Goal: Task Accomplishment & Management: Use online tool/utility

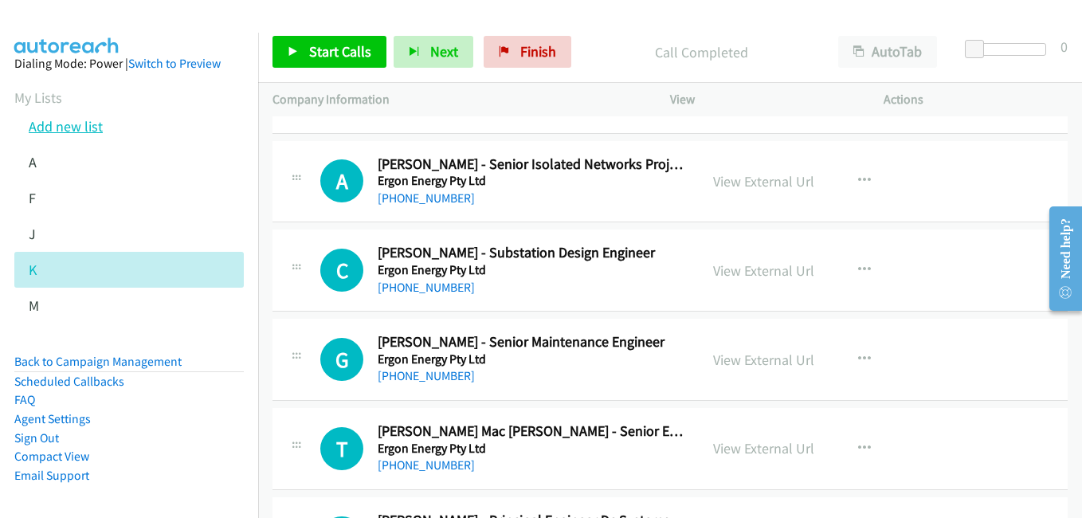
click at [81, 120] on link "Add new list" at bounding box center [66, 126] width 74 height 18
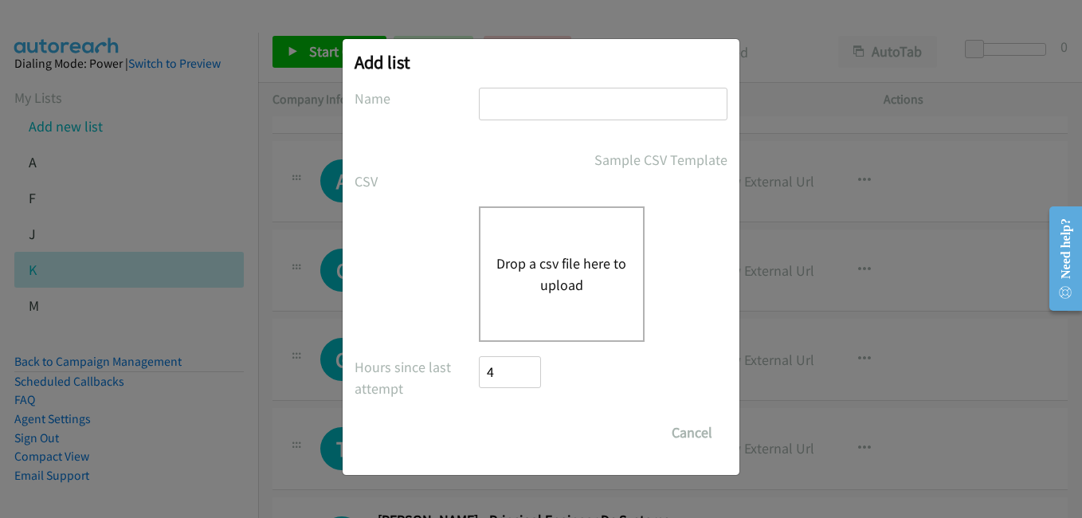
click at [548, 100] on input "text" at bounding box center [603, 104] width 249 height 33
type input "t"
click at [547, 276] on button "Drop a csv file here to upload" at bounding box center [561, 274] width 131 height 43
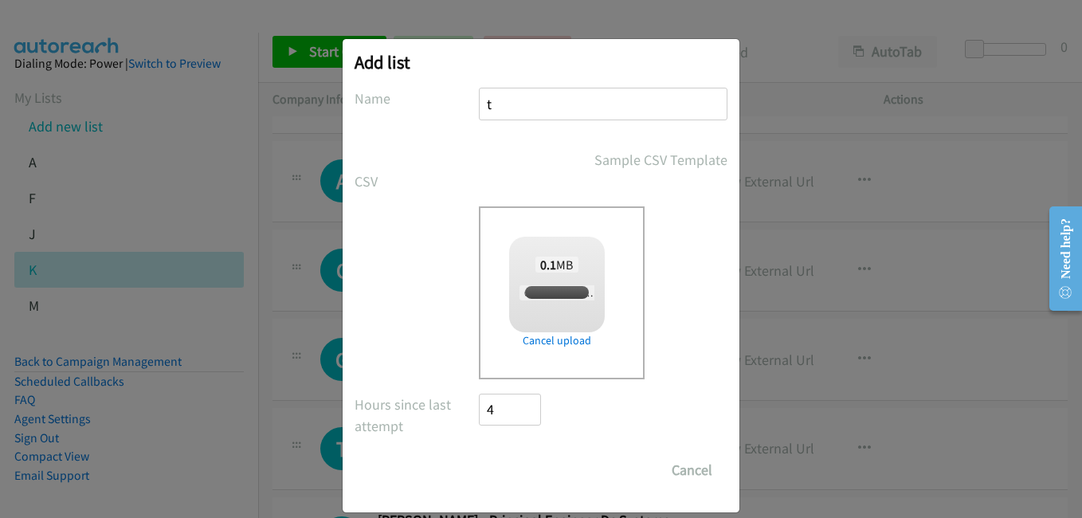
checkbox input "true"
click at [521, 478] on input "Save List" at bounding box center [521, 470] width 84 height 32
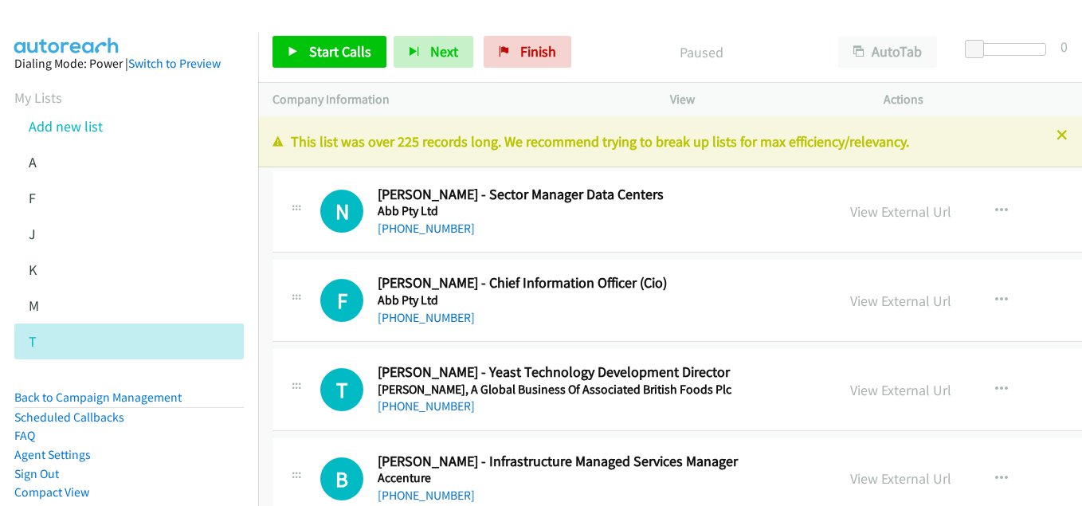
click at [1056, 141] on icon at bounding box center [1061, 136] width 11 height 11
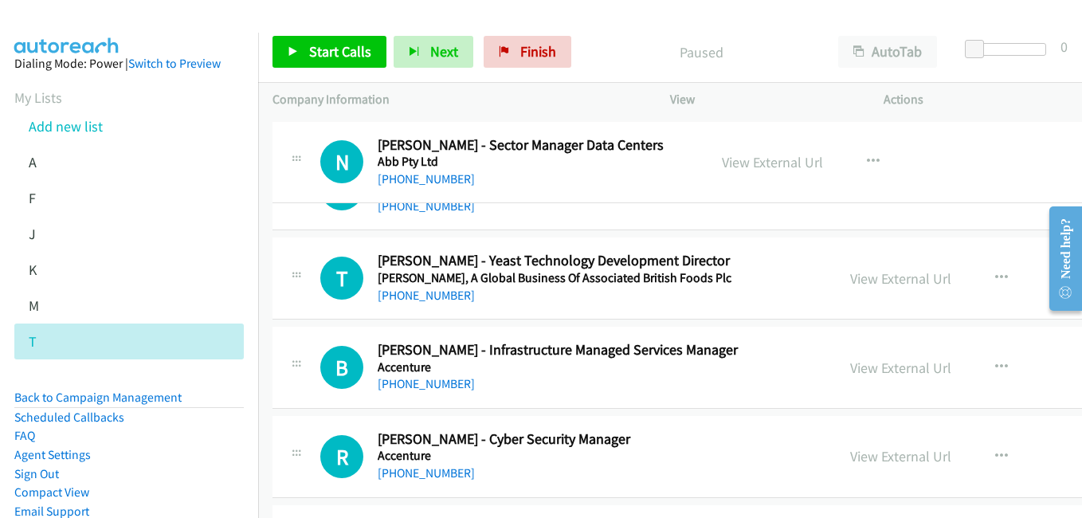
drag, startPoint x: 677, startPoint y: 147, endPoint x: 515, endPoint y: 149, distance: 162.5
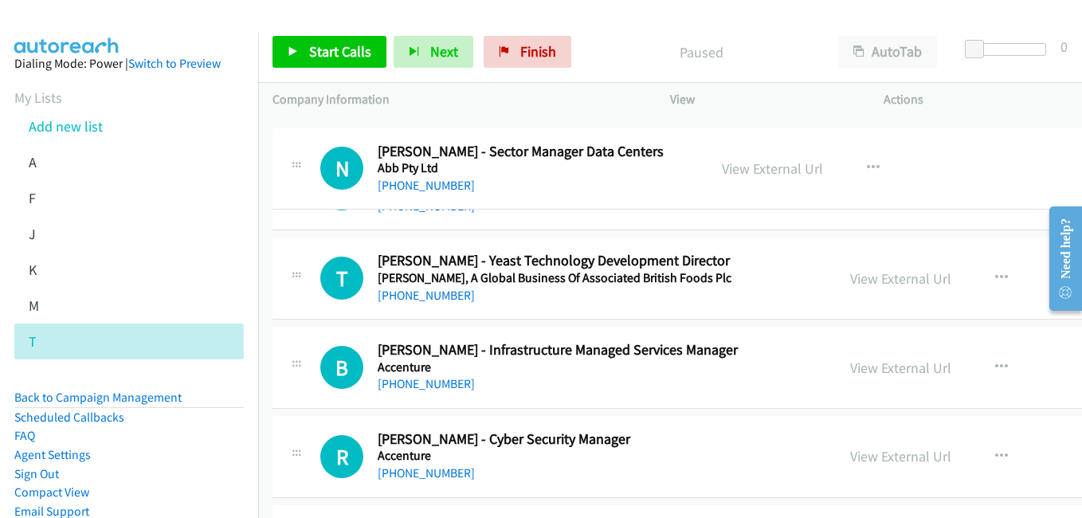
drag, startPoint x: 499, startPoint y: 139, endPoint x: 834, endPoint y: 143, distance: 334.6
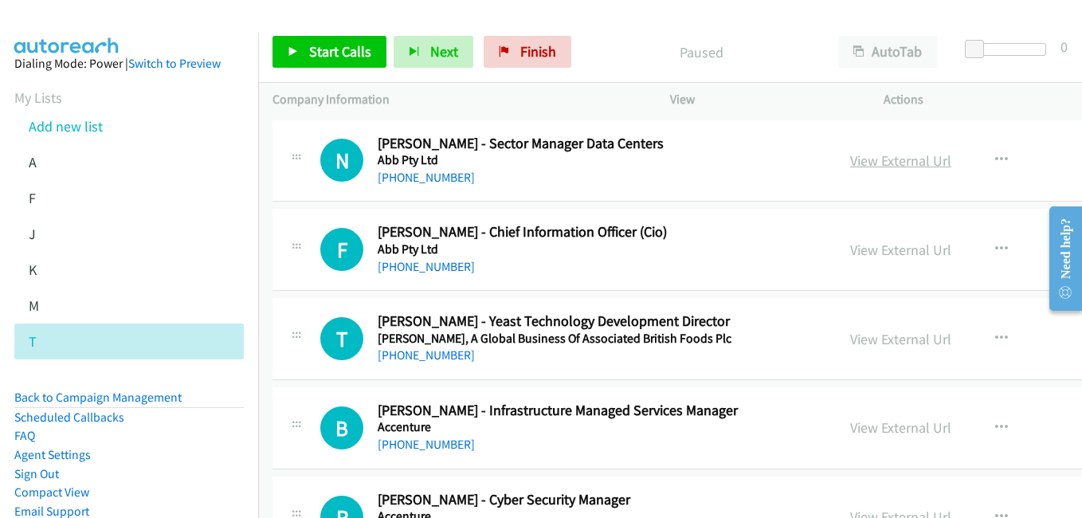
click at [873, 165] on link "View External Url" at bounding box center [900, 160] width 101 height 18
drag, startPoint x: 846, startPoint y: 249, endPoint x: 832, endPoint y: 248, distance: 13.6
click at [850, 249] on link "View External Url" at bounding box center [900, 250] width 101 height 18
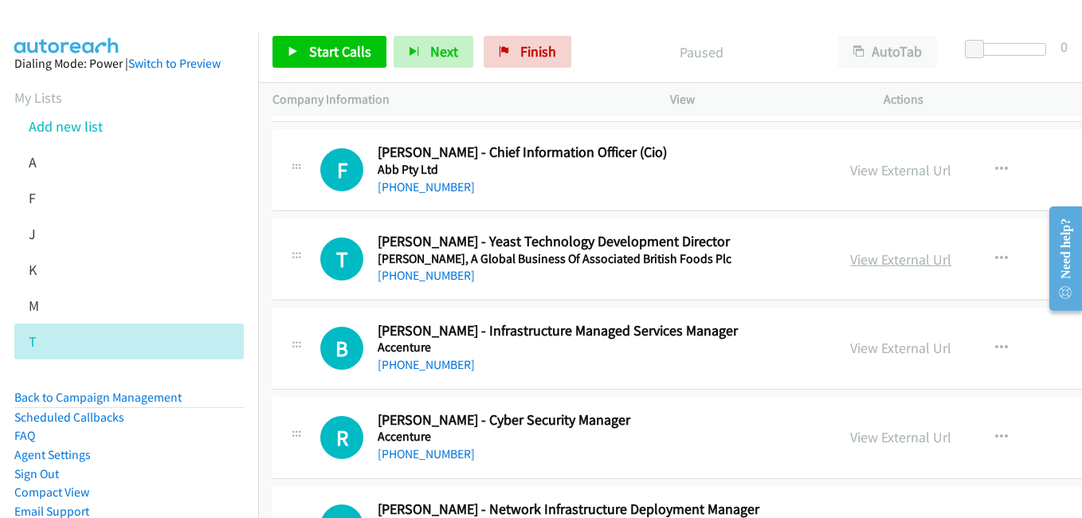
click at [854, 255] on link "View External Url" at bounding box center [900, 259] width 101 height 18
click at [860, 354] on link "View External Url" at bounding box center [900, 348] width 101 height 18
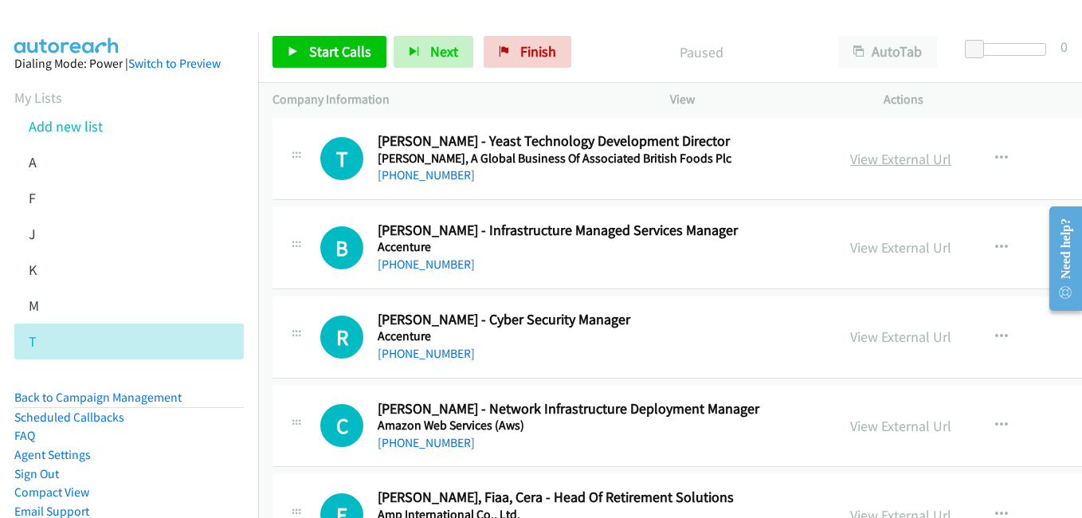
scroll to position [239, 0]
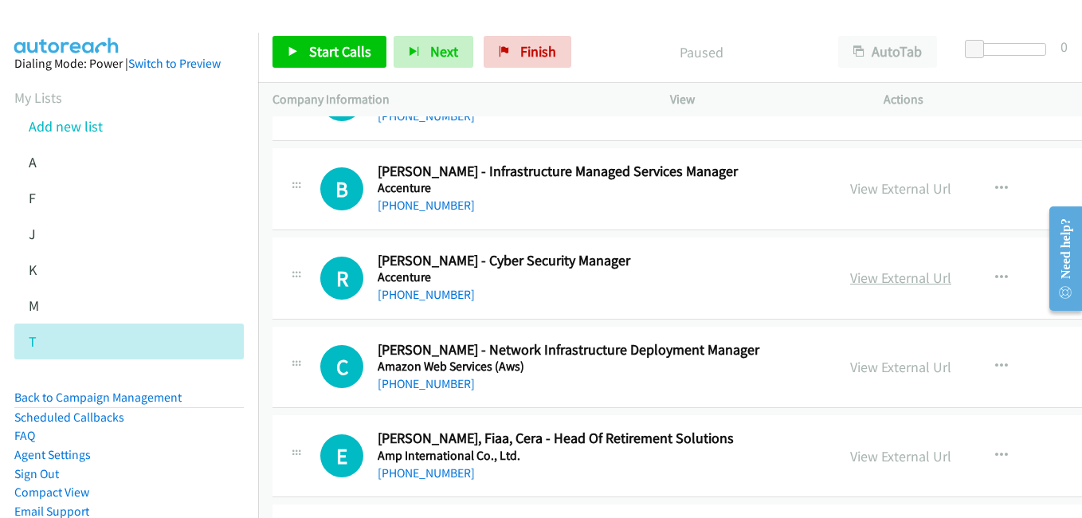
click at [875, 285] on link "View External Url" at bounding box center [900, 277] width 101 height 18
click at [858, 361] on link "View External Url" at bounding box center [900, 367] width 101 height 18
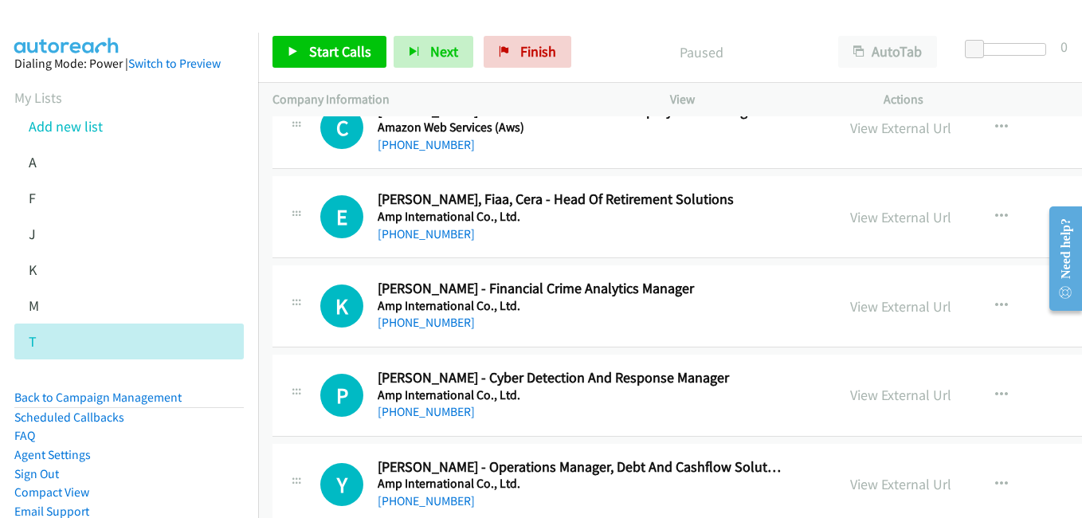
scroll to position [558, 0]
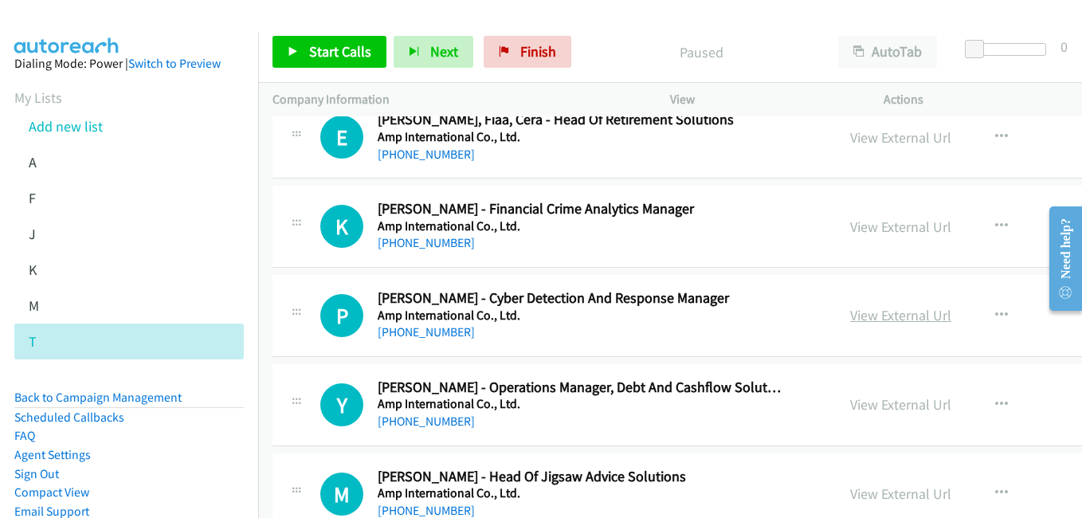
click at [850, 315] on link "View External Url" at bounding box center [900, 315] width 101 height 18
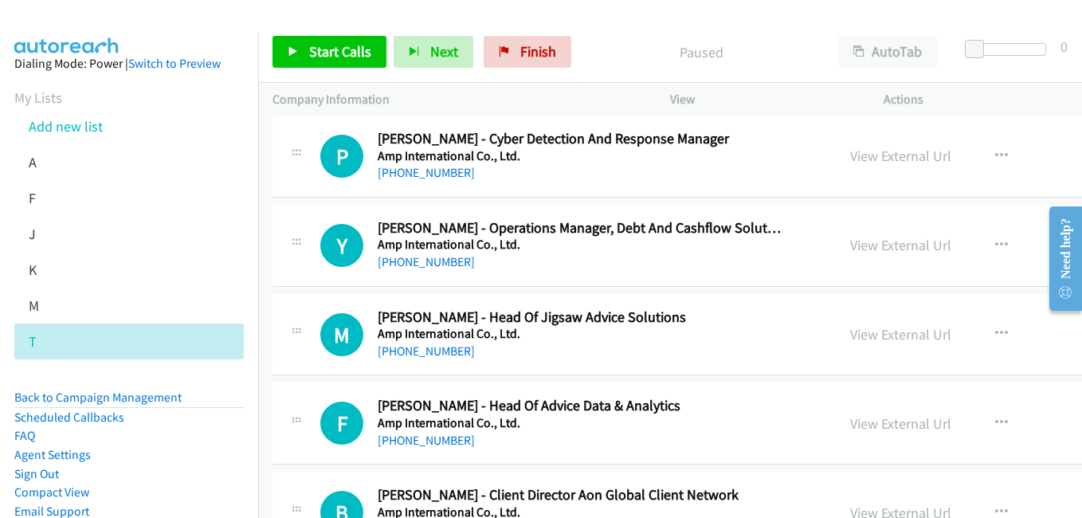
scroll to position [797, 0]
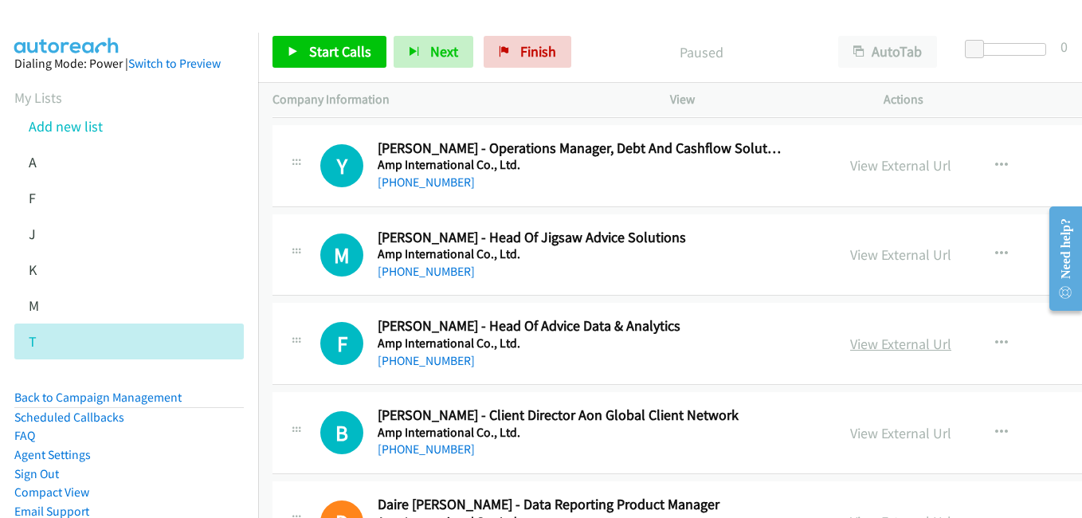
click at [867, 343] on link "View External Url" at bounding box center [900, 344] width 101 height 18
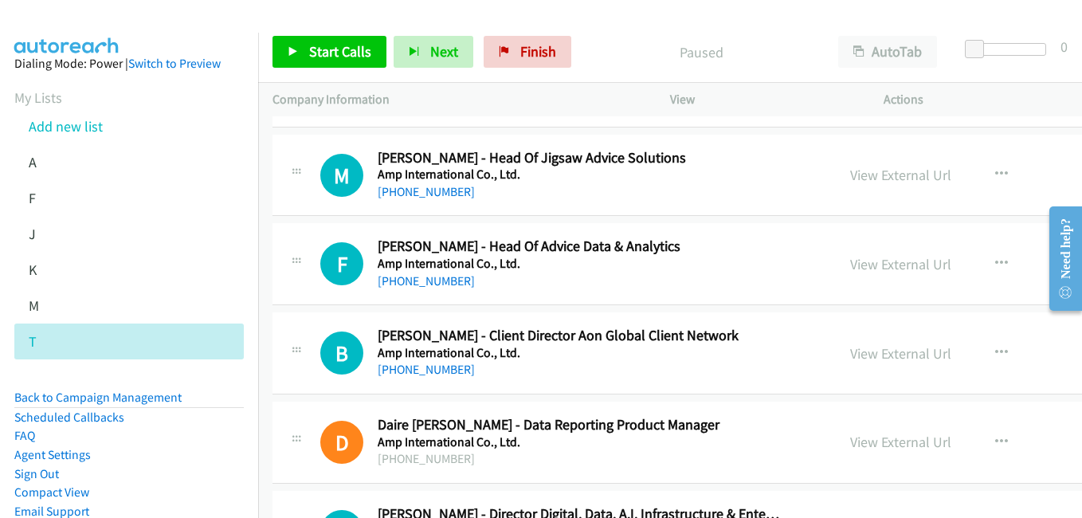
scroll to position [956, 0]
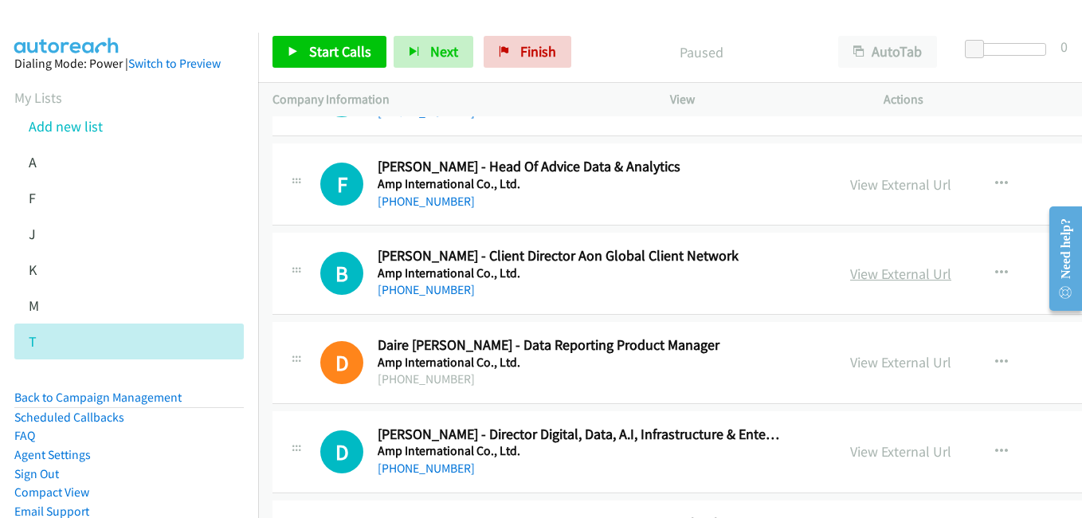
click at [850, 278] on link "View External Url" at bounding box center [900, 273] width 101 height 18
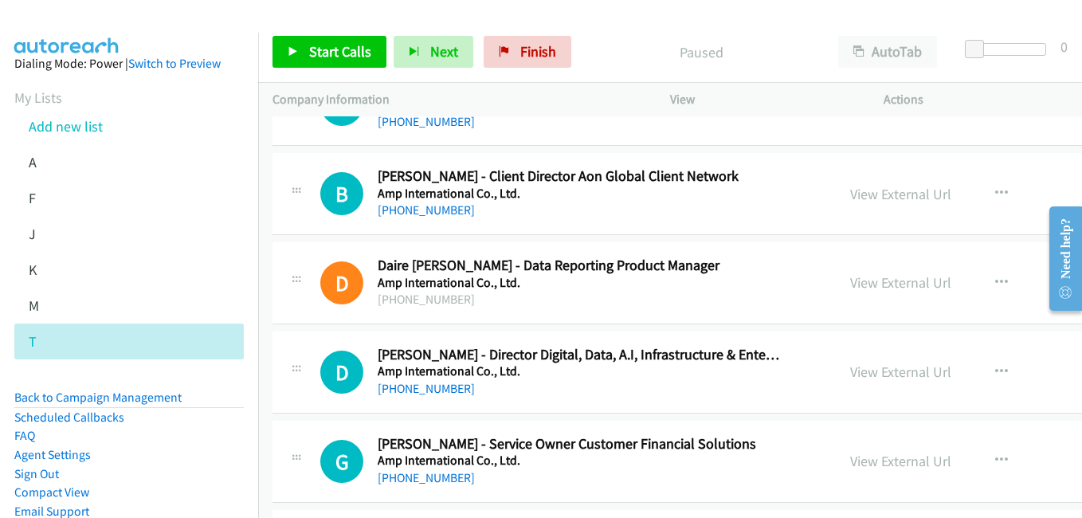
drag, startPoint x: 833, startPoint y: 366, endPoint x: 805, endPoint y: 361, distance: 29.1
click at [850, 366] on link "View External Url" at bounding box center [900, 371] width 101 height 18
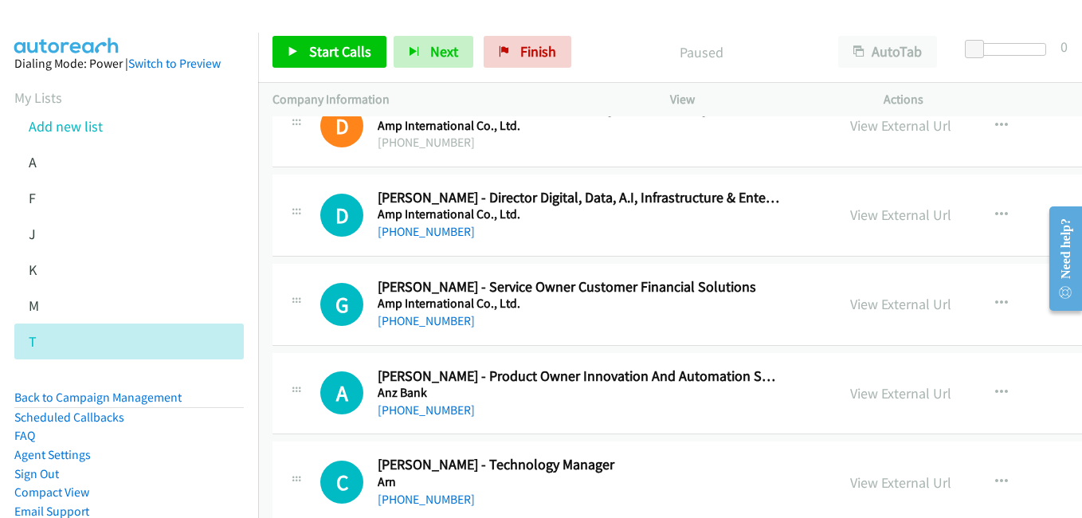
scroll to position [1195, 0]
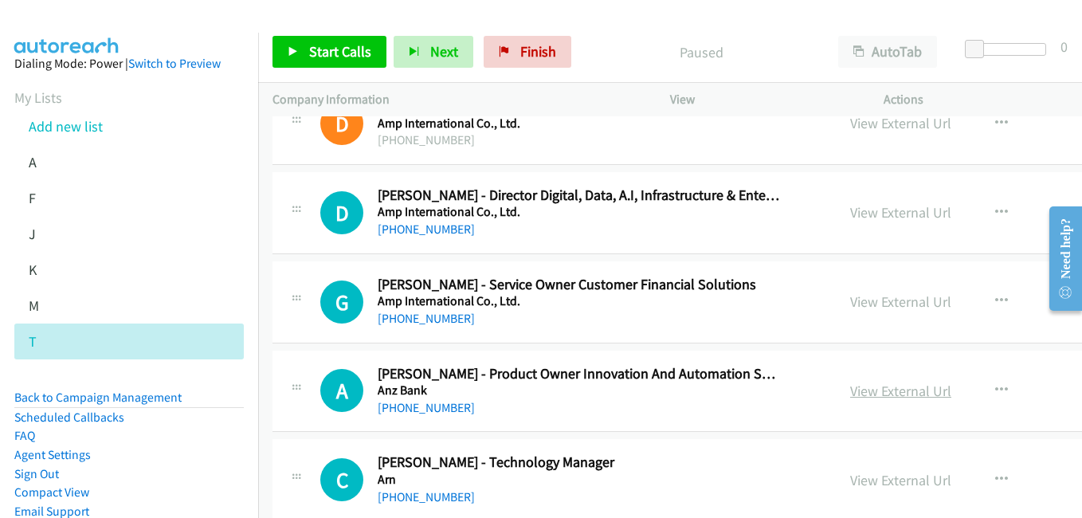
click at [850, 394] on link "View External Url" at bounding box center [900, 391] width 101 height 18
click at [850, 484] on link "View External Url" at bounding box center [900, 480] width 101 height 18
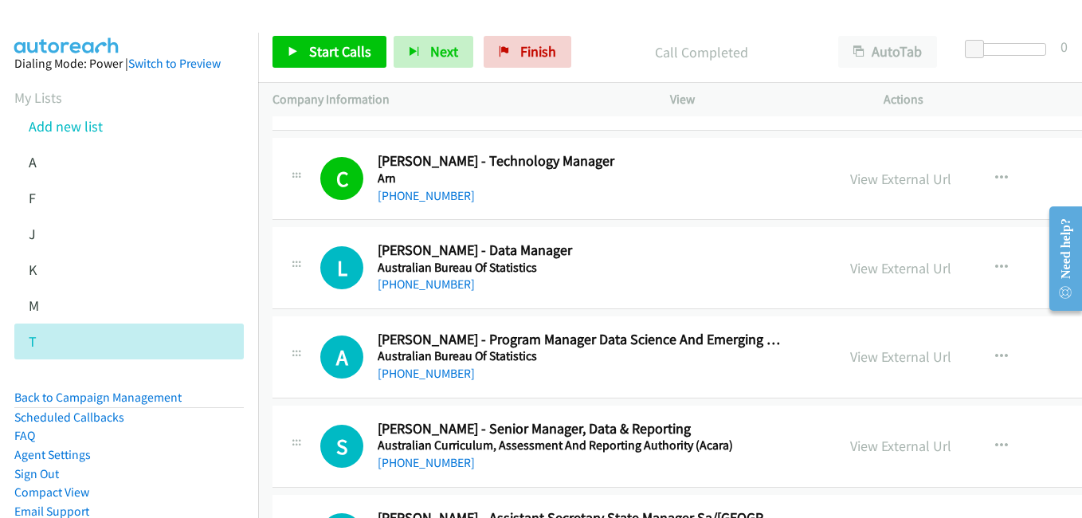
scroll to position [1514, 0]
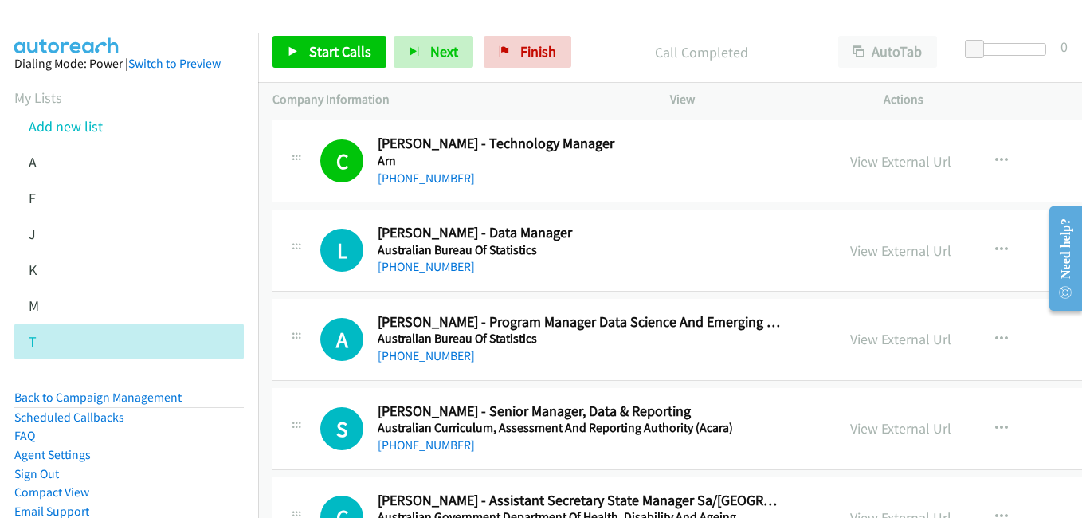
drag, startPoint x: 867, startPoint y: 249, endPoint x: 757, endPoint y: 218, distance: 114.2
click at [867, 249] on link "View External Url" at bounding box center [900, 250] width 101 height 18
drag, startPoint x: 837, startPoint y: 345, endPoint x: 781, endPoint y: 334, distance: 56.9
click at [850, 345] on link "View External Url" at bounding box center [900, 339] width 101 height 18
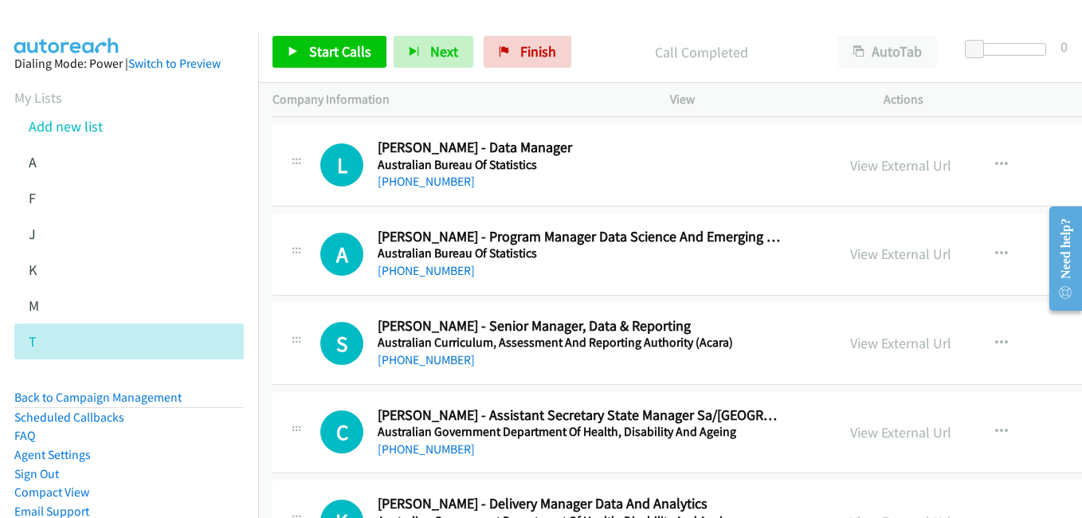
scroll to position [1673, 0]
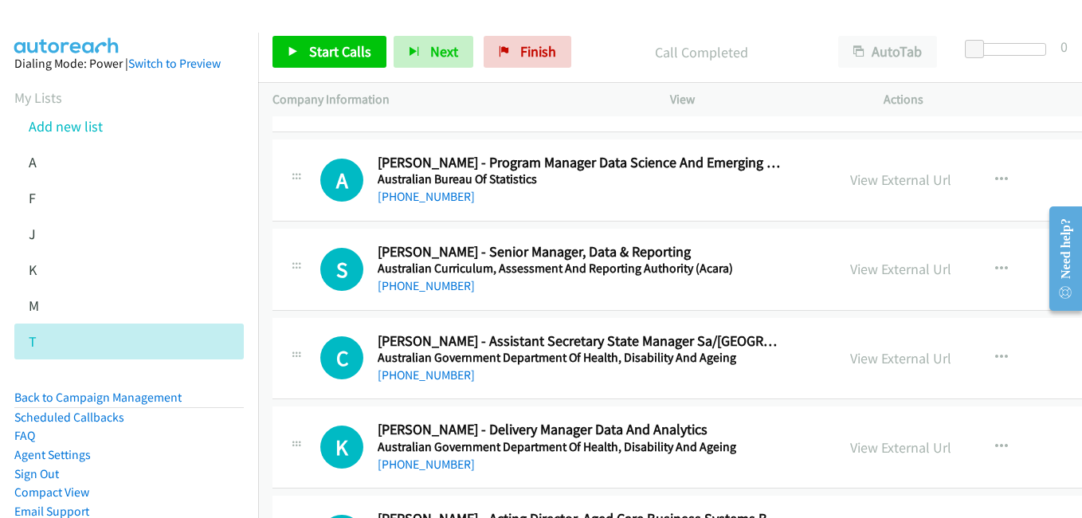
drag, startPoint x: 839, startPoint y: 268, endPoint x: 771, endPoint y: 251, distance: 69.9
click at [850, 268] on link "View External Url" at bounding box center [900, 269] width 101 height 18
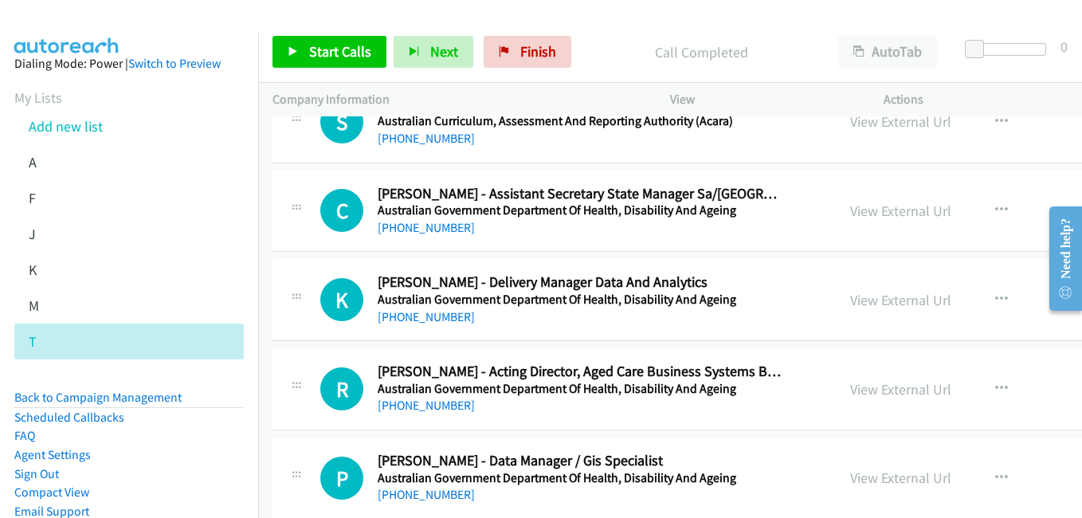
scroll to position [1832, 0]
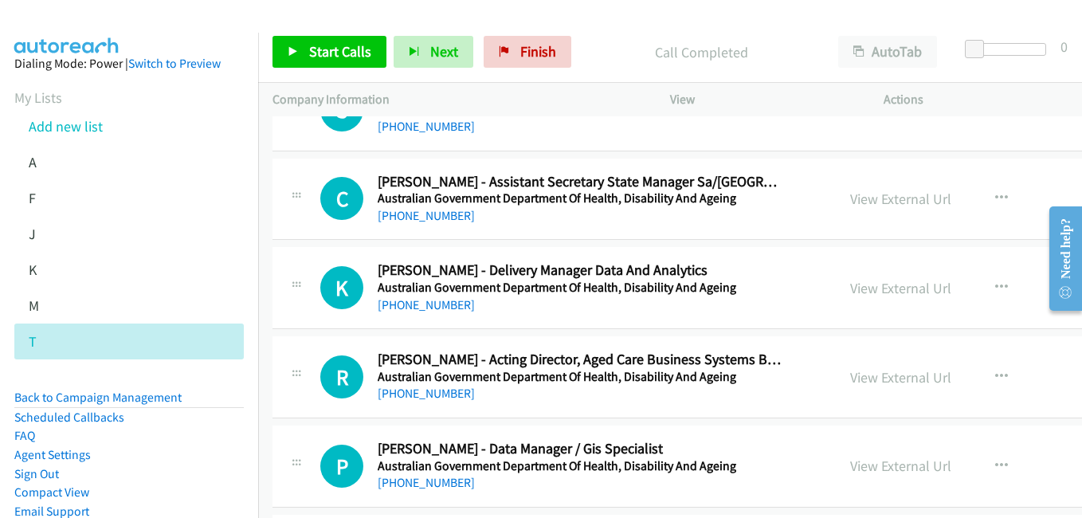
drag, startPoint x: 840, startPoint y: 288, endPoint x: 477, endPoint y: 146, distance: 390.2
click at [850, 288] on link "View External Url" at bounding box center [900, 288] width 101 height 18
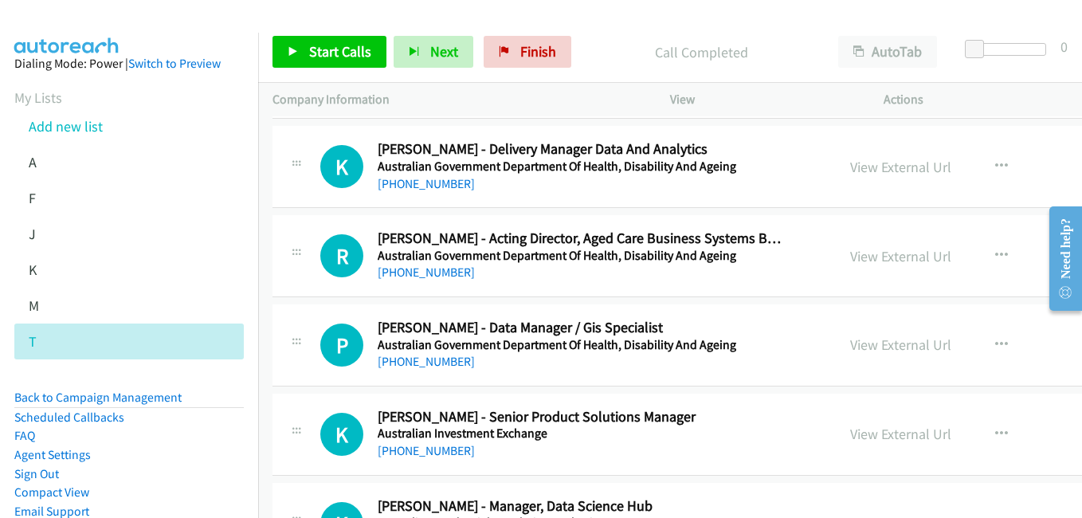
scroll to position [1992, 0]
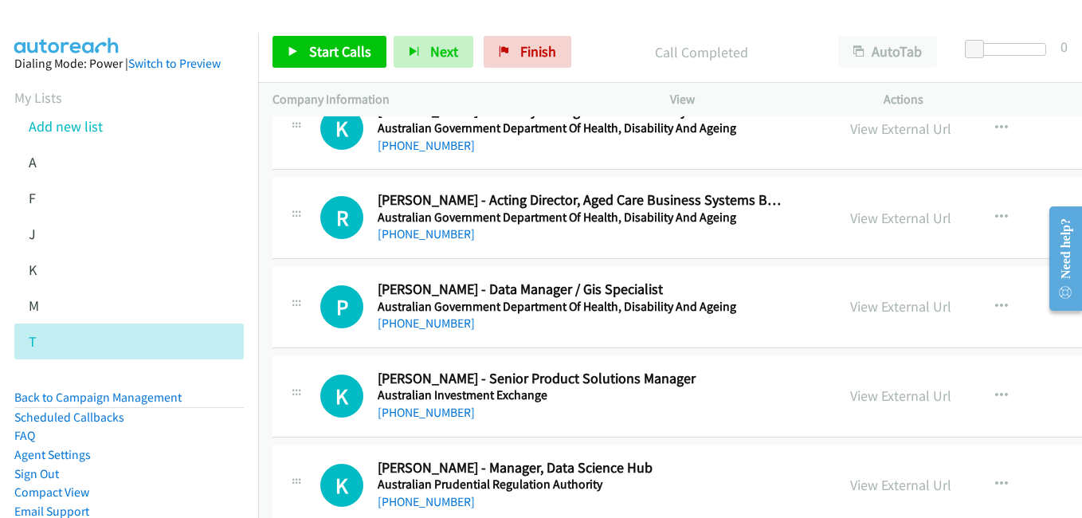
click at [887, 306] on link "View External Url" at bounding box center [900, 306] width 101 height 18
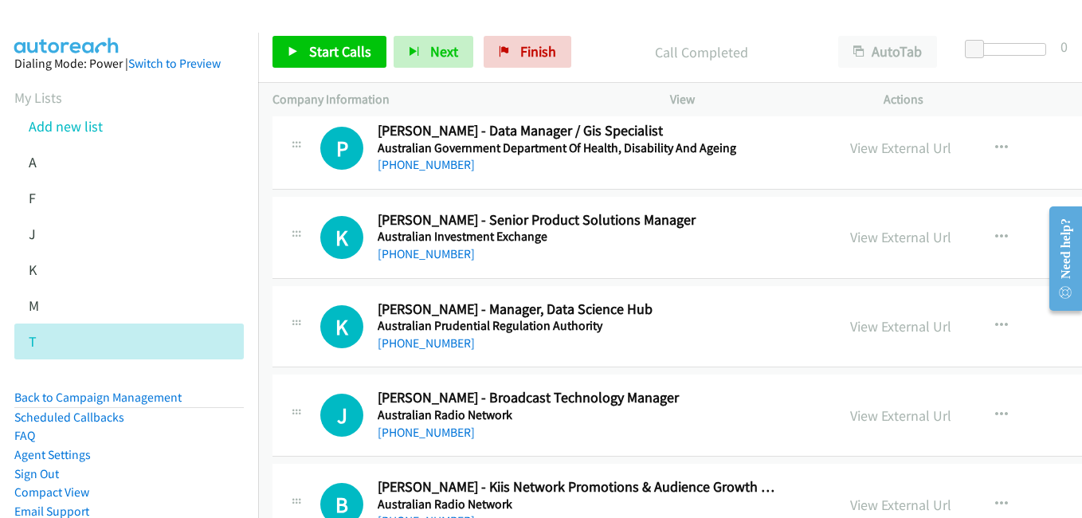
scroll to position [2151, 0]
drag, startPoint x: 870, startPoint y: 243, endPoint x: 862, endPoint y: 242, distance: 8.0
click at [870, 243] on link "View External Url" at bounding box center [900, 236] width 101 height 18
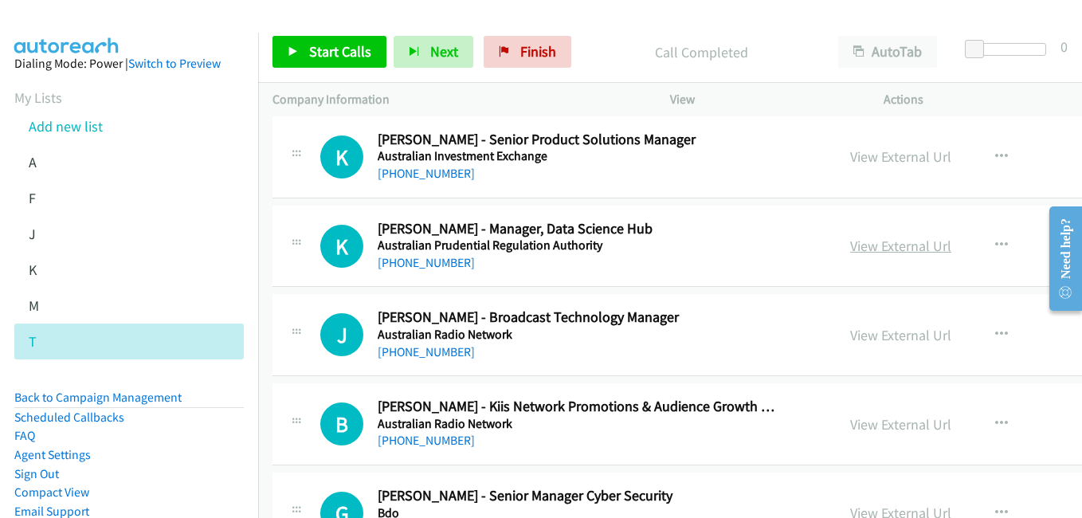
click at [850, 249] on link "View External Url" at bounding box center [900, 246] width 101 height 18
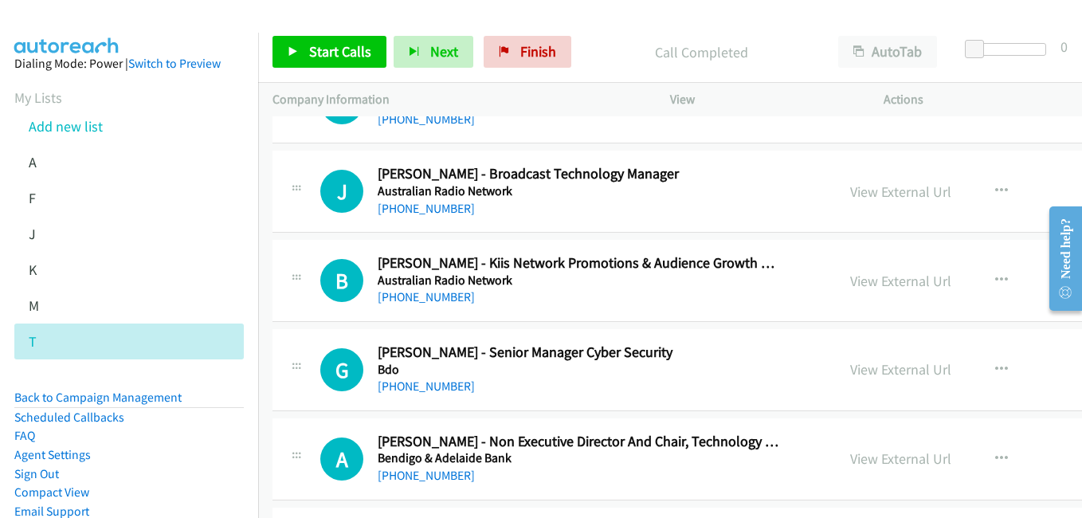
scroll to position [2390, 0]
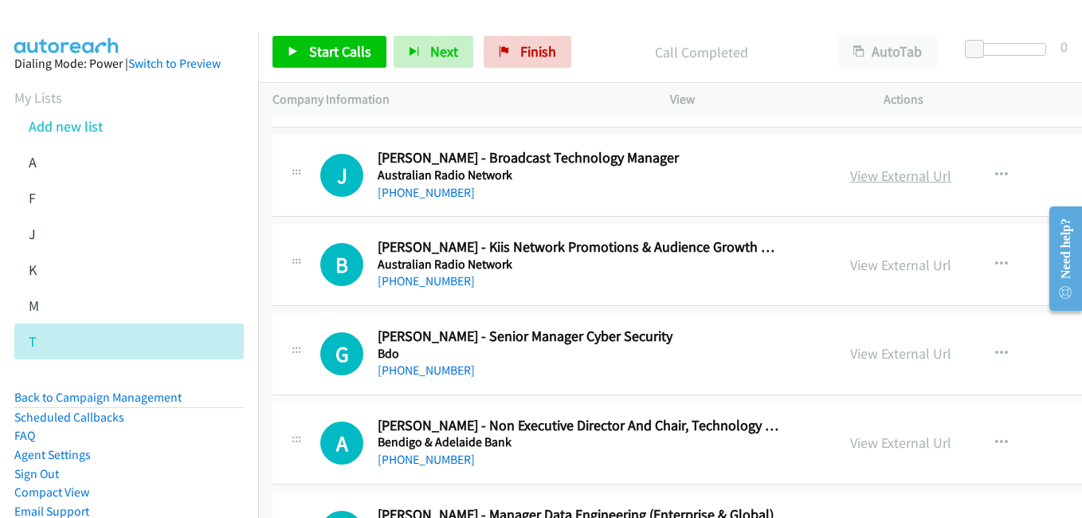
click at [850, 166] on link "View External Url" at bounding box center [900, 175] width 101 height 18
click at [850, 352] on link "View External Url" at bounding box center [900, 353] width 101 height 18
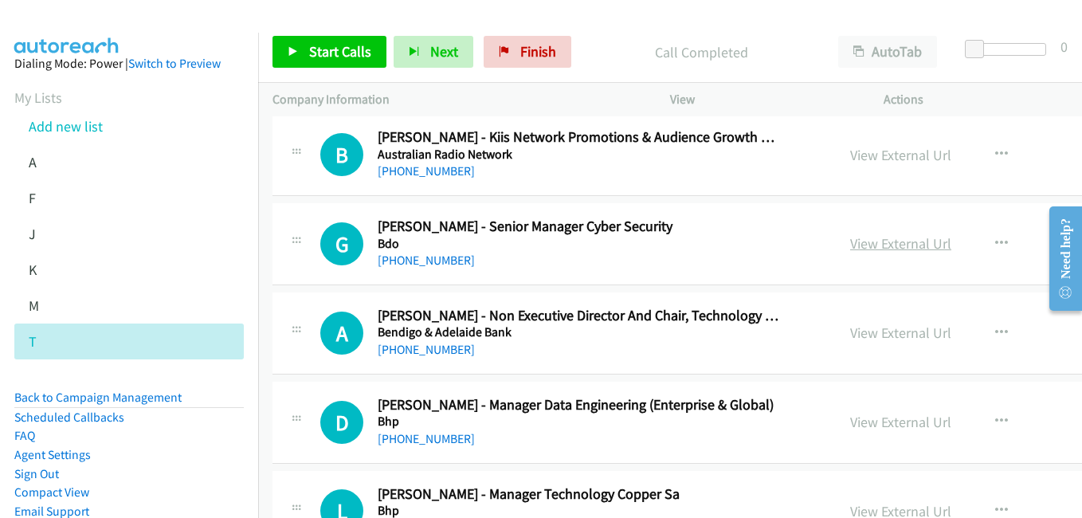
scroll to position [2549, 0]
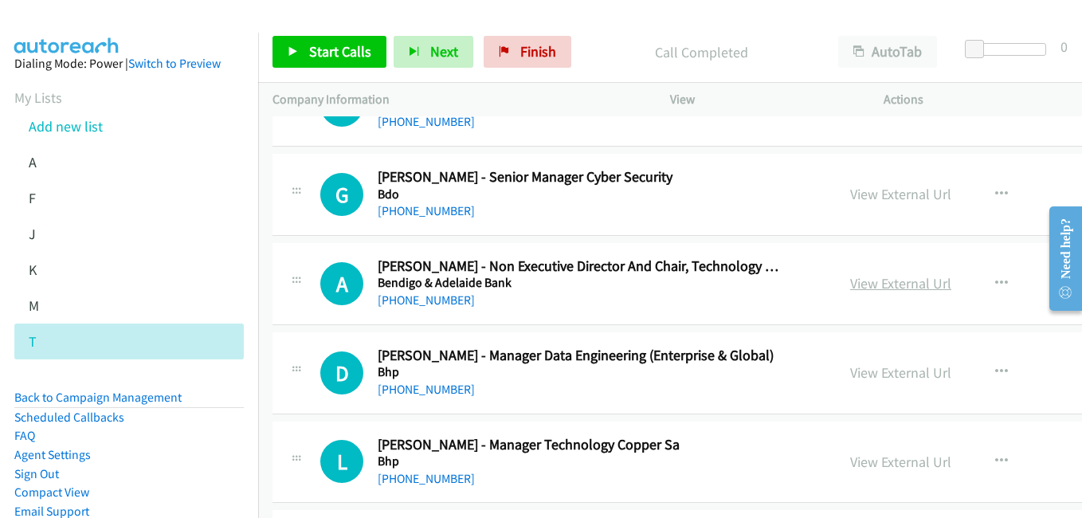
click at [850, 289] on link "View External Url" at bounding box center [900, 283] width 101 height 18
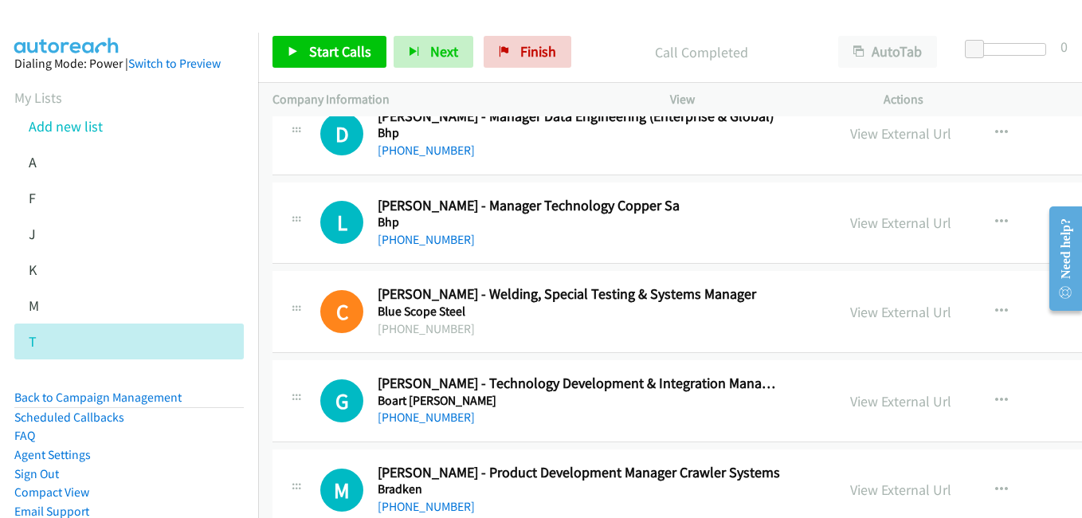
scroll to position [2868, 0]
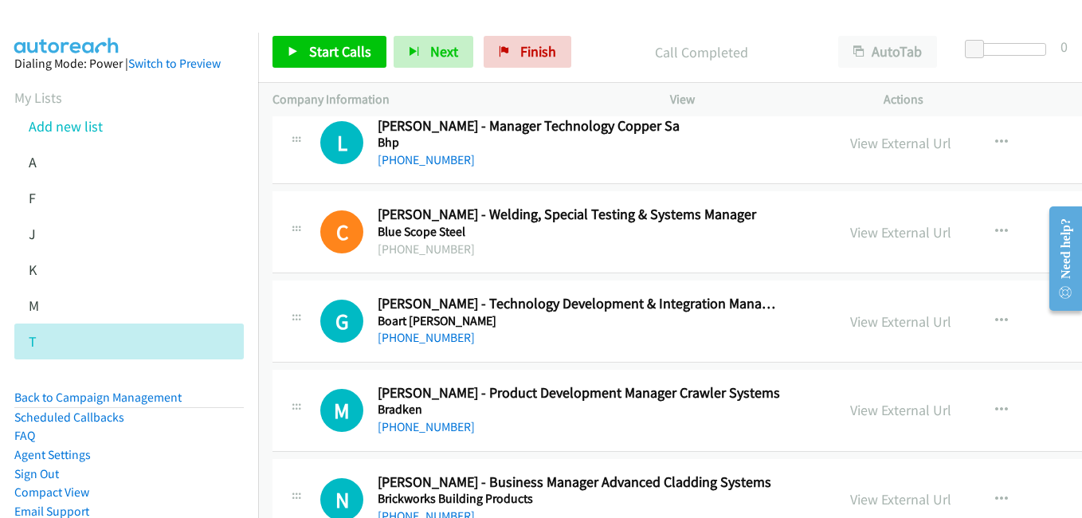
drag, startPoint x: 845, startPoint y: 320, endPoint x: 793, endPoint y: 314, distance: 53.0
click at [850, 320] on link "View External Url" at bounding box center [900, 321] width 101 height 18
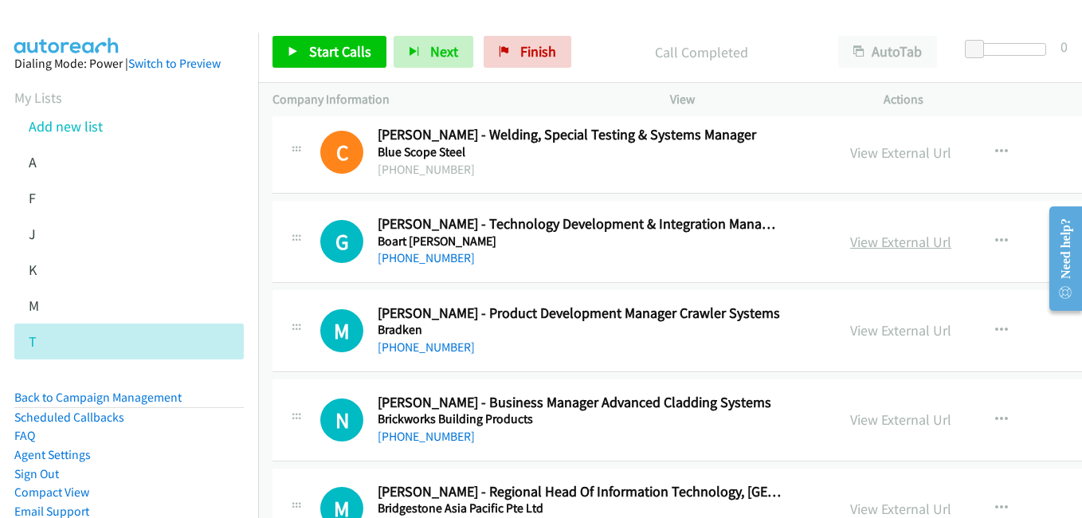
scroll to position [3027, 0]
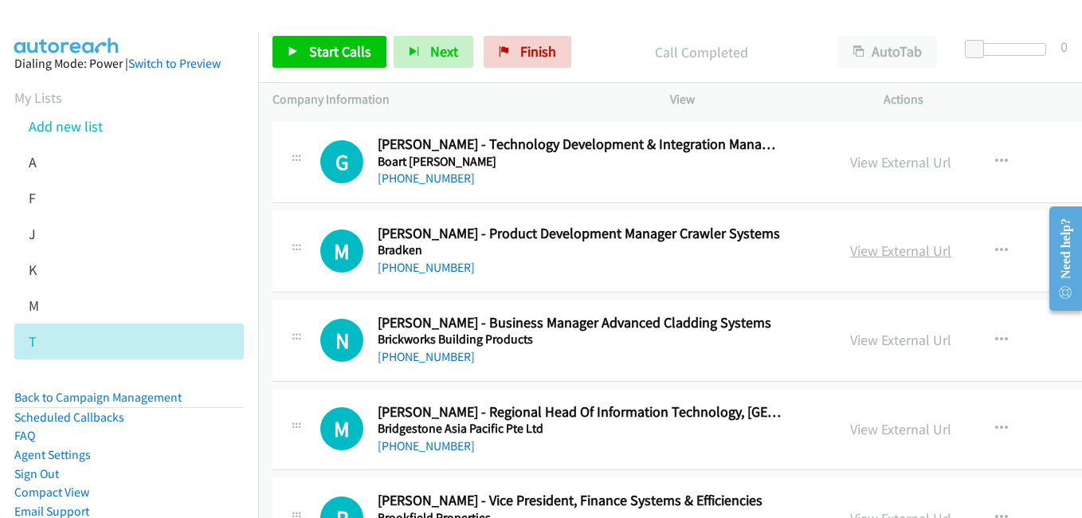
click at [853, 250] on link "View External Url" at bounding box center [900, 250] width 101 height 18
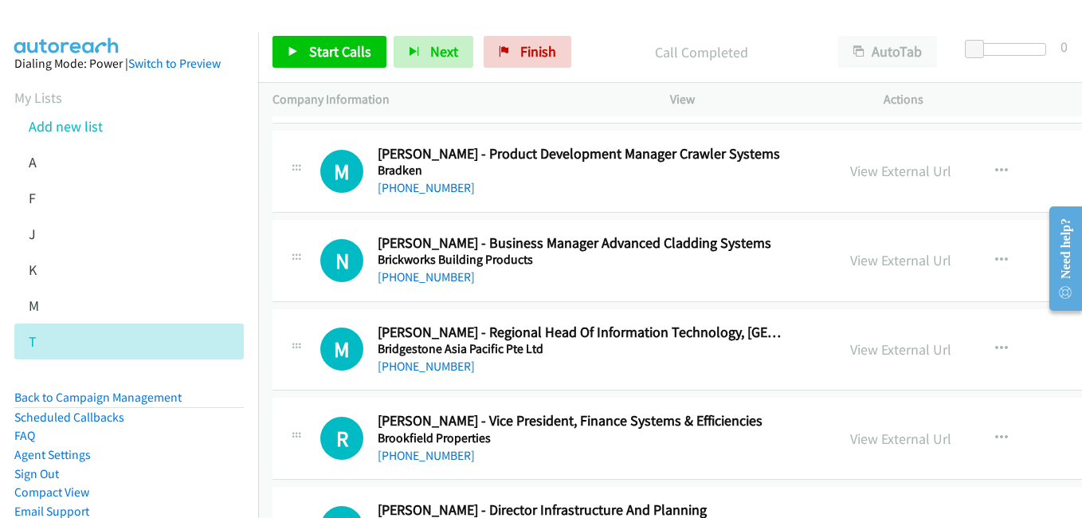
drag, startPoint x: 832, startPoint y: 348, endPoint x: 828, endPoint y: 312, distance: 36.1
click at [850, 348] on link "View External Url" at bounding box center [900, 349] width 101 height 18
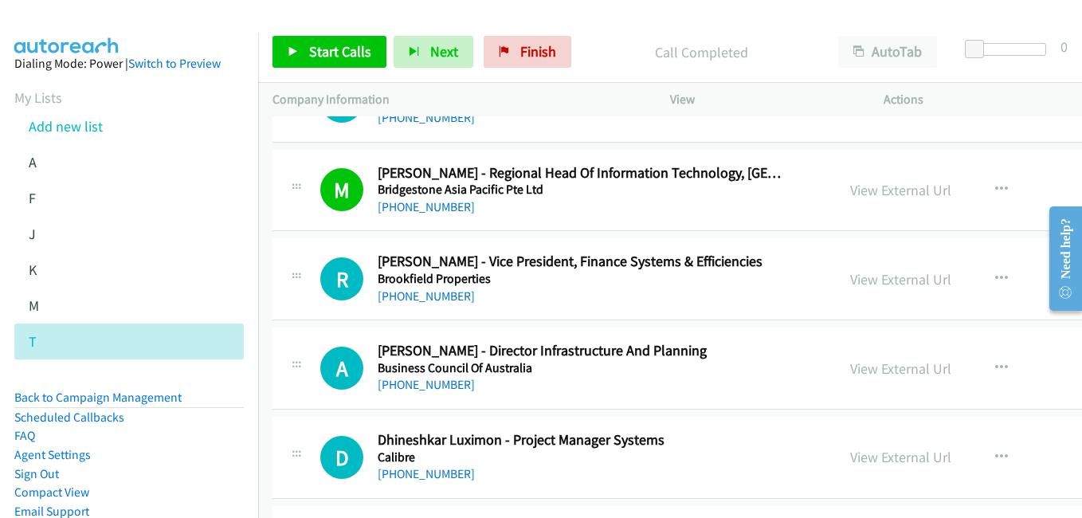
scroll to position [3346, 0]
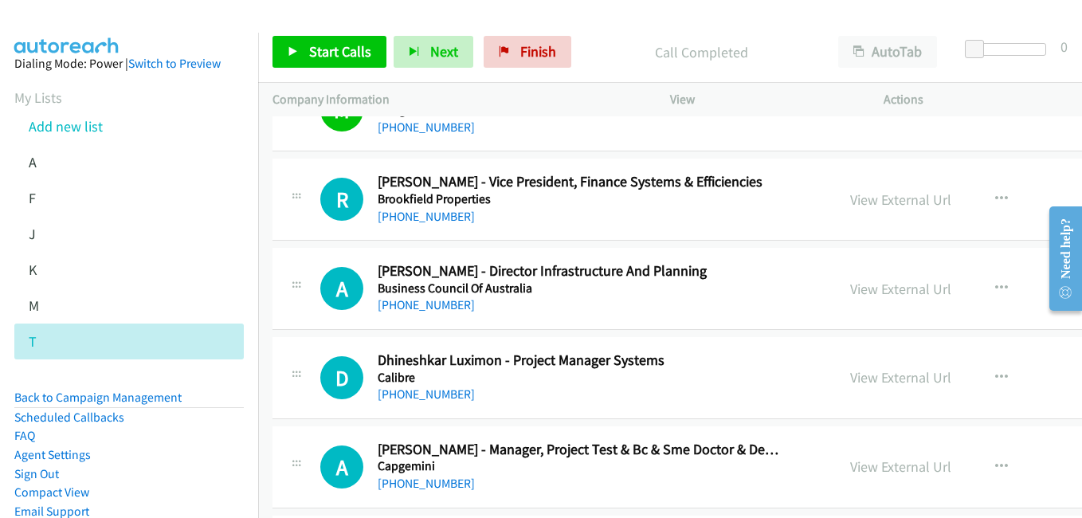
drag, startPoint x: 858, startPoint y: 296, endPoint x: 382, endPoint y: 92, distance: 517.8
click at [858, 296] on link "View External Url" at bounding box center [900, 289] width 101 height 18
click at [850, 374] on link "View External Url" at bounding box center [900, 377] width 101 height 18
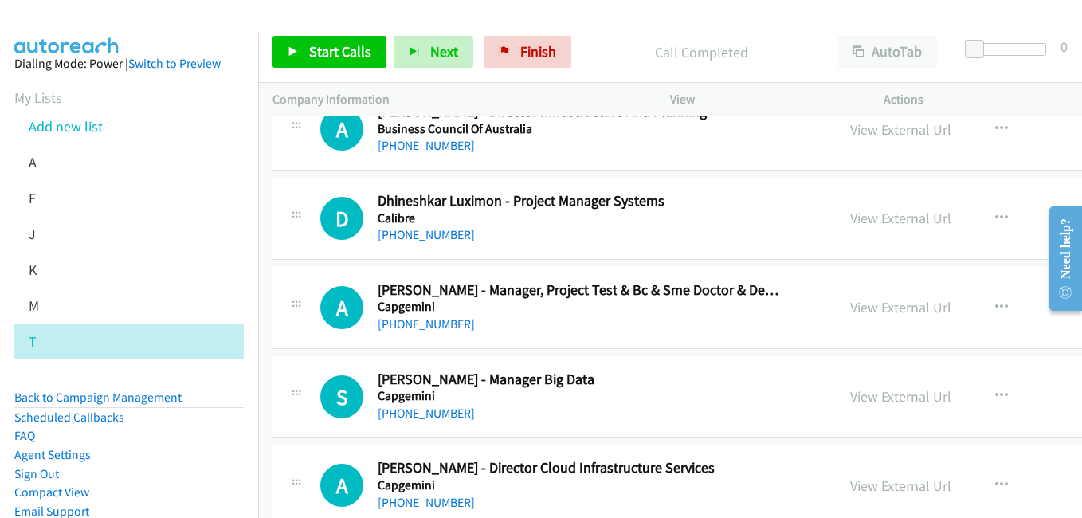
scroll to position [3585, 0]
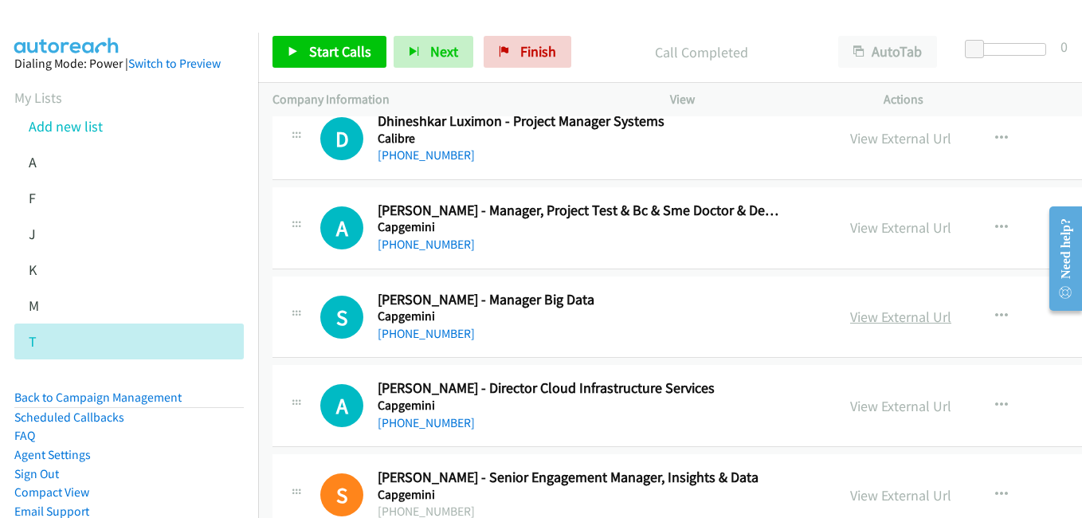
click at [850, 321] on link "View External Url" at bounding box center [900, 316] width 101 height 18
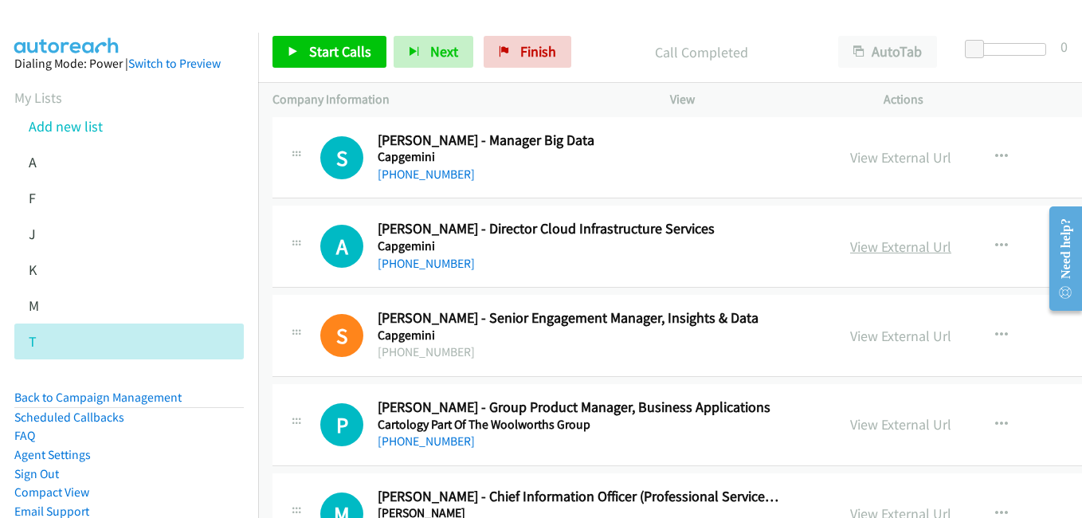
click at [850, 241] on link "View External Url" at bounding box center [900, 246] width 101 height 18
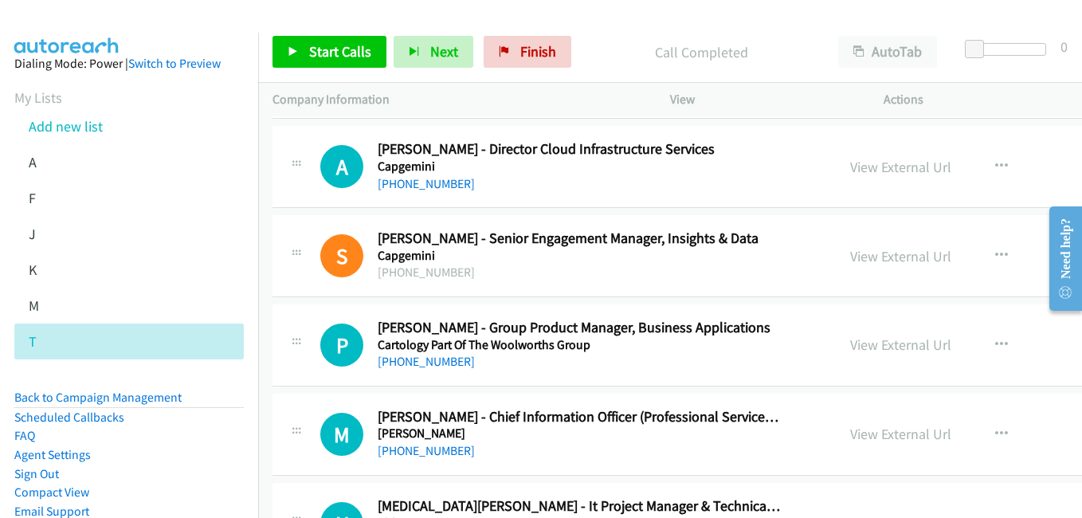
scroll to position [3983, 0]
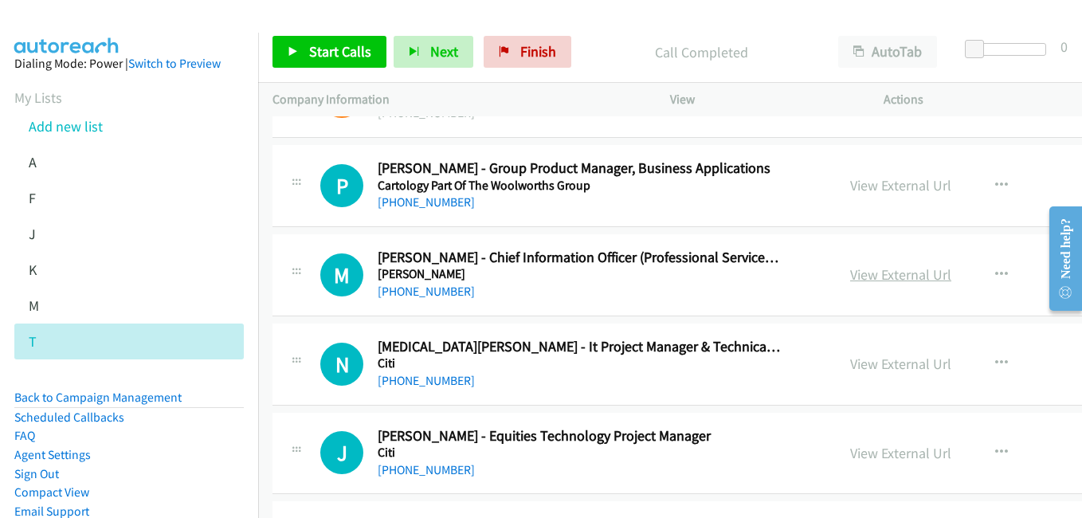
click at [850, 271] on link "View External Url" at bounding box center [900, 274] width 101 height 18
click at [870, 362] on link "View External Url" at bounding box center [900, 363] width 101 height 18
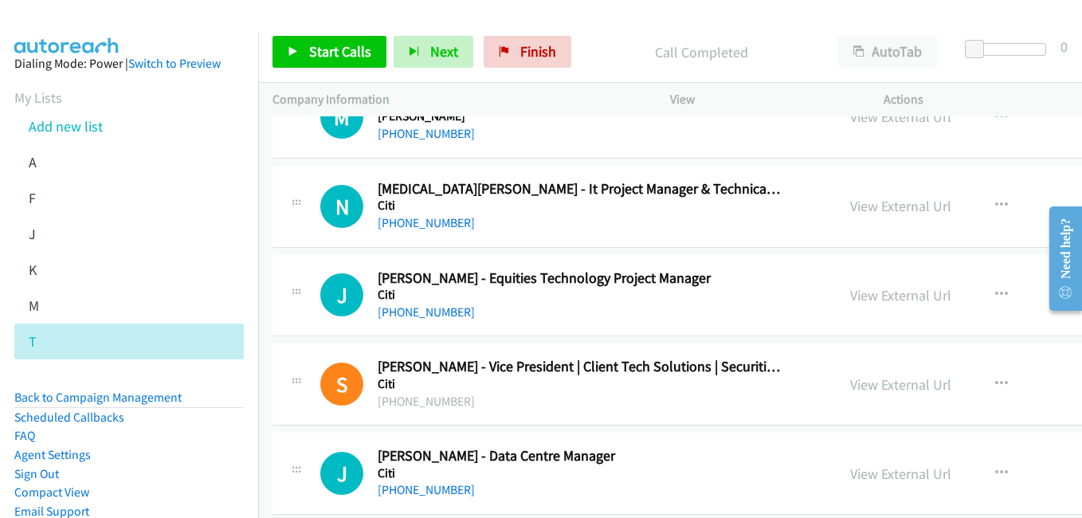
scroll to position [4142, 0]
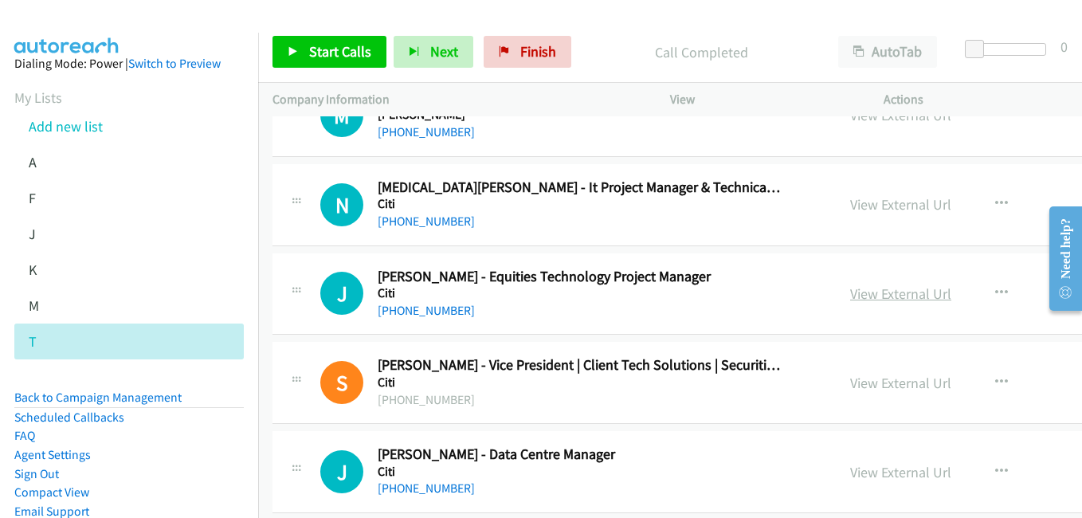
click at [850, 294] on link "View External Url" at bounding box center [900, 293] width 101 height 18
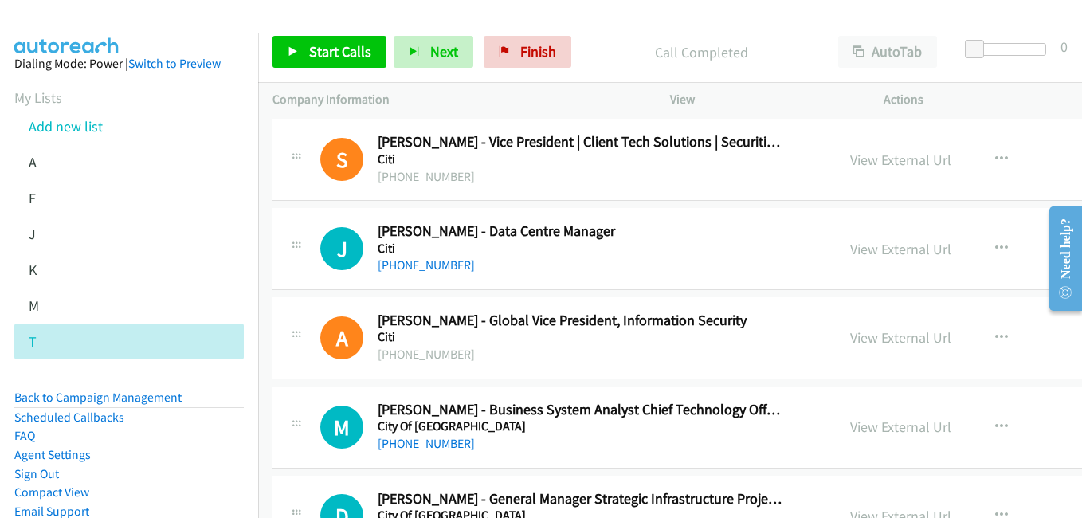
scroll to position [4381, 0]
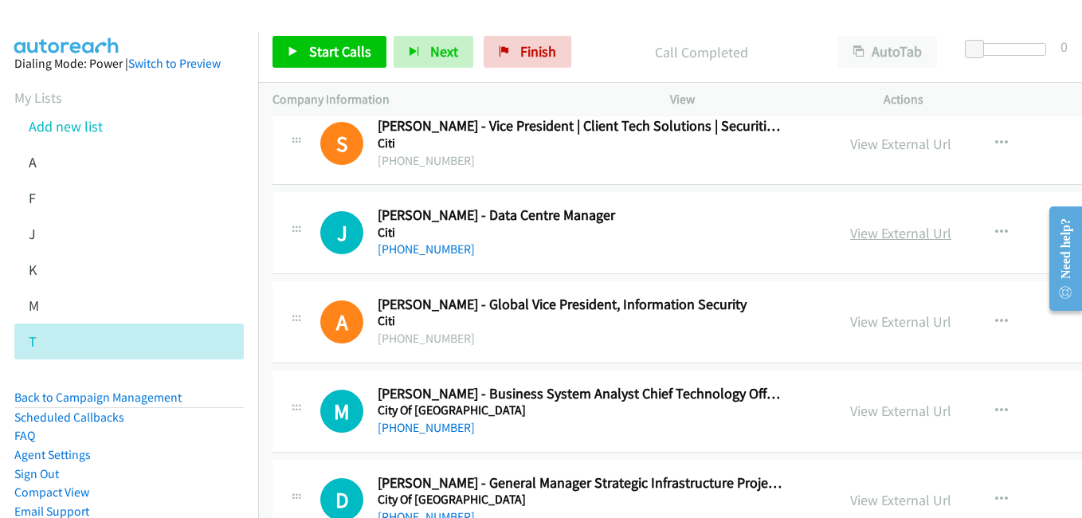
click at [865, 237] on link "View External Url" at bounding box center [900, 233] width 101 height 18
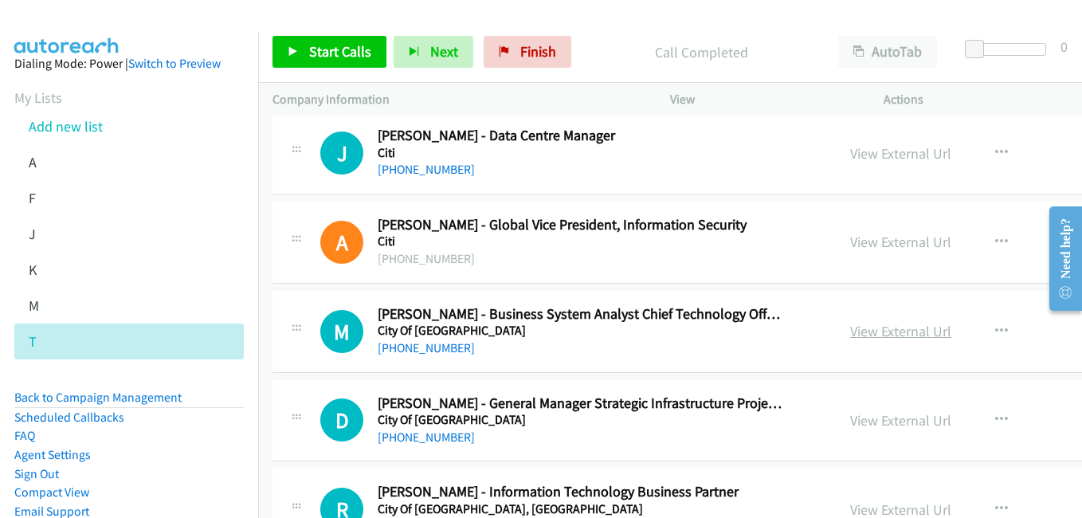
click at [850, 334] on link "View External Url" at bounding box center [900, 331] width 101 height 18
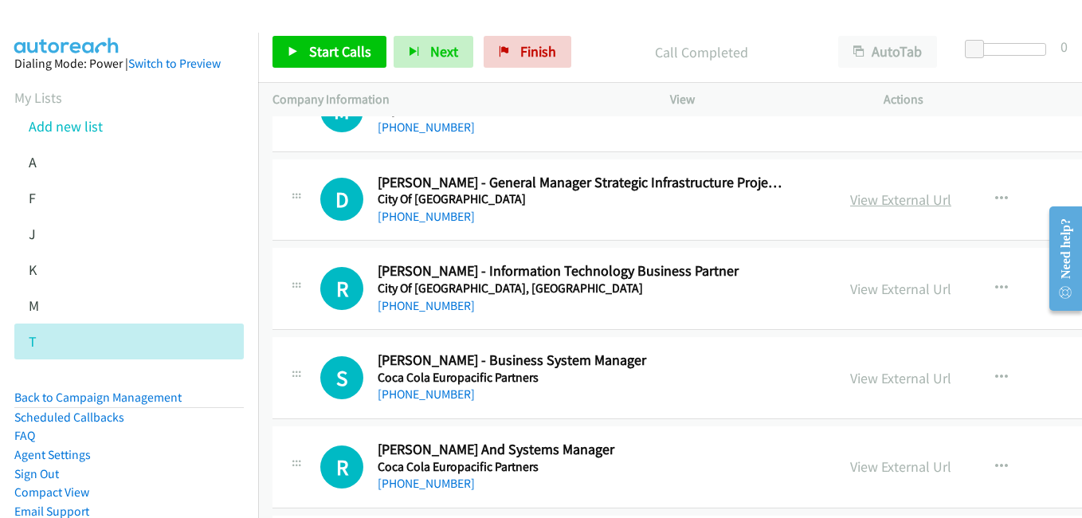
scroll to position [4700, 0]
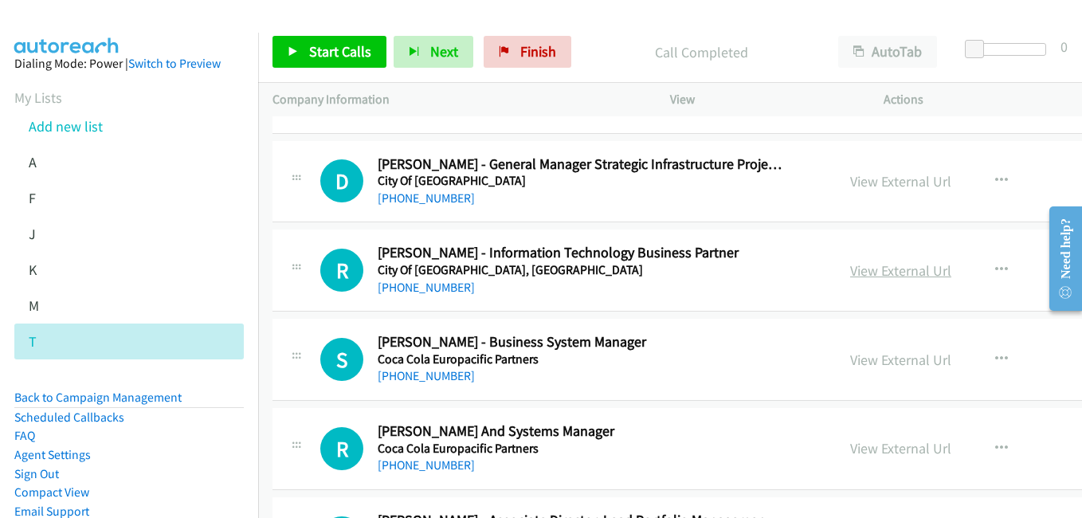
click at [858, 276] on link "View External Url" at bounding box center [900, 270] width 101 height 18
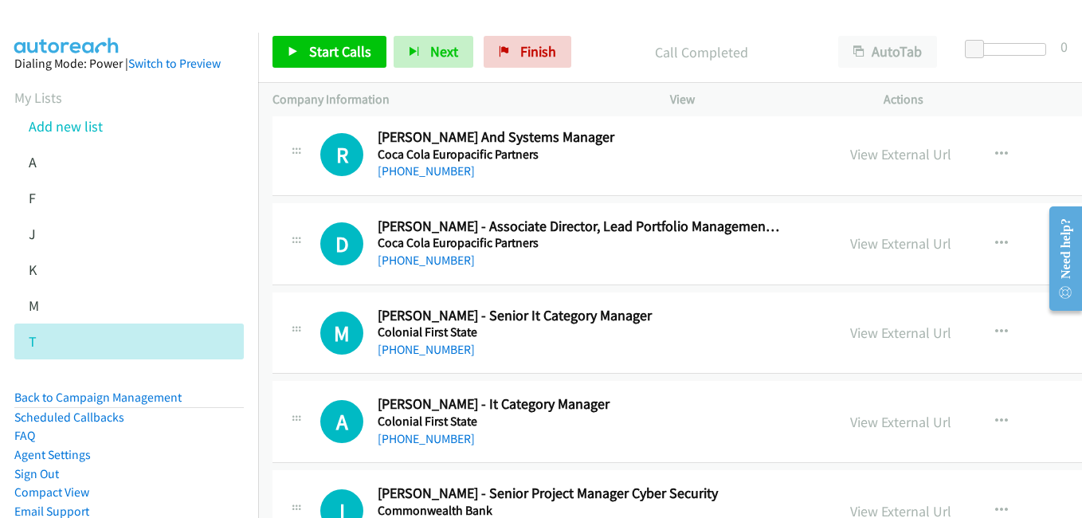
scroll to position [5019, 0]
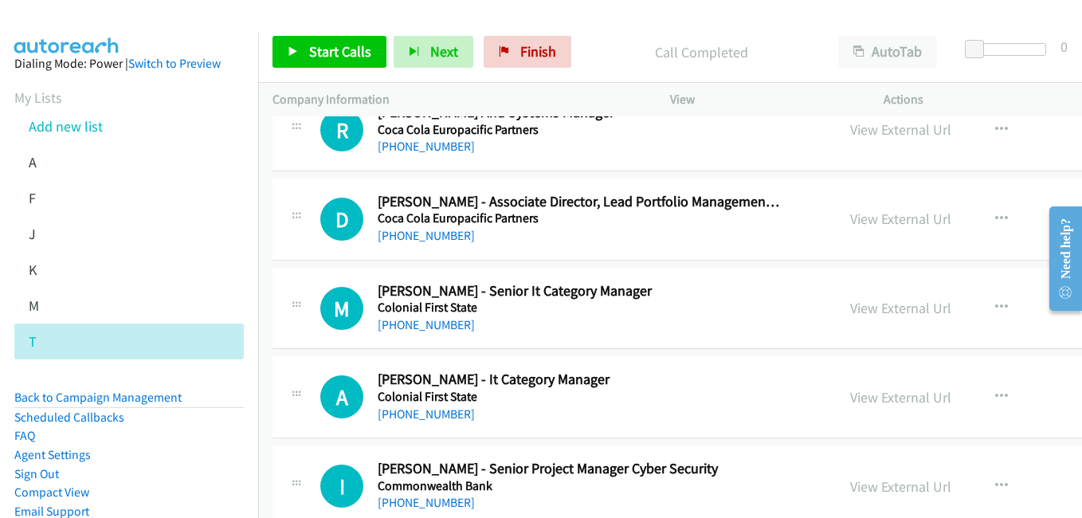
drag, startPoint x: 848, startPoint y: 310, endPoint x: 820, endPoint y: 292, distance: 32.9
click at [850, 310] on link "View External Url" at bounding box center [900, 308] width 101 height 18
click at [850, 395] on link "View External Url" at bounding box center [900, 397] width 101 height 18
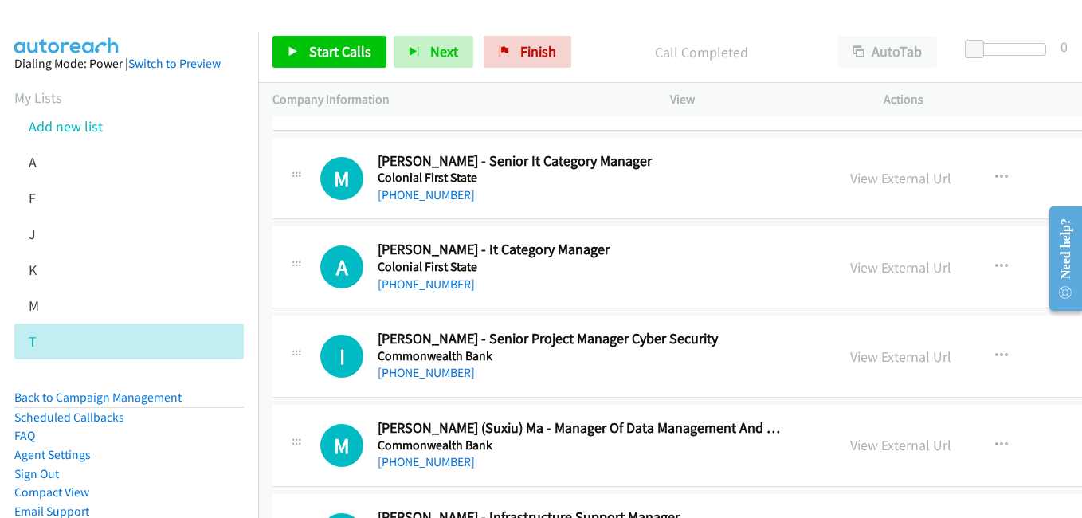
scroll to position [5178, 0]
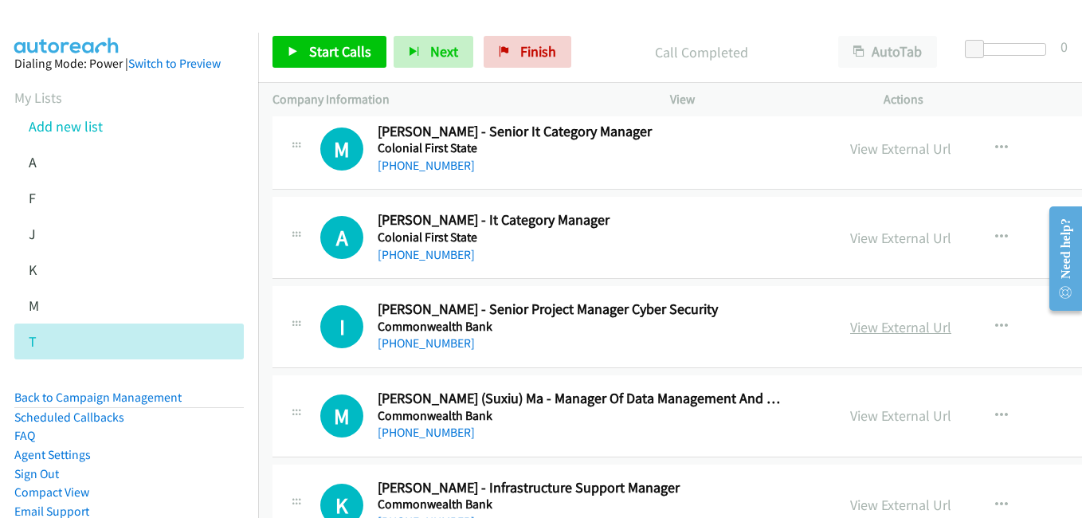
click at [850, 327] on link "View External Url" at bounding box center [900, 327] width 101 height 18
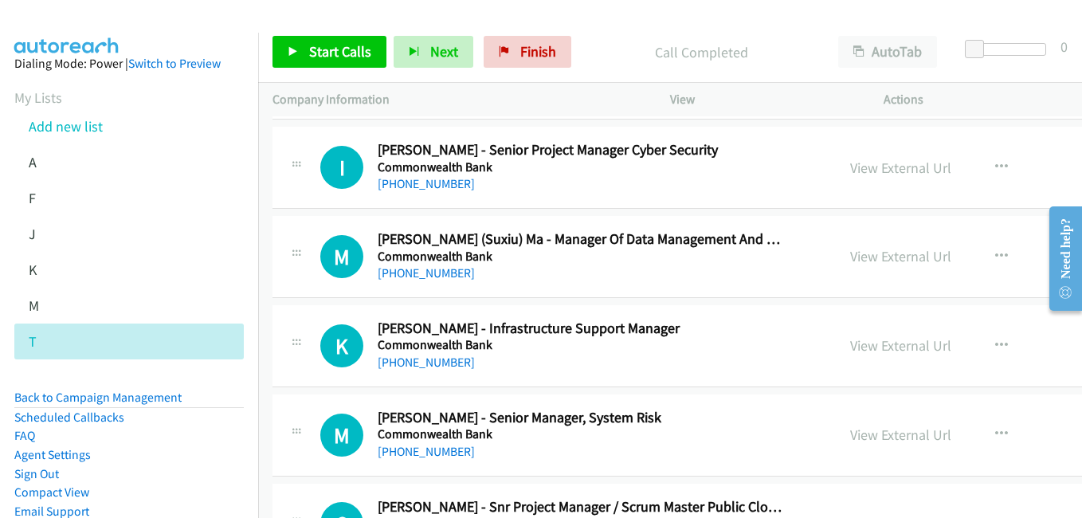
scroll to position [5417, 0]
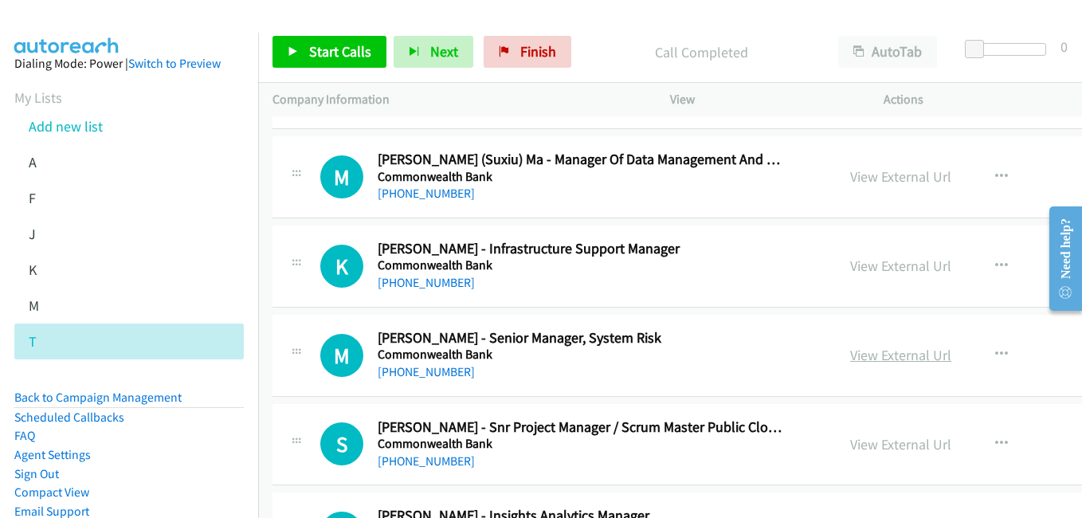
click at [850, 361] on link "View External Url" at bounding box center [900, 355] width 101 height 18
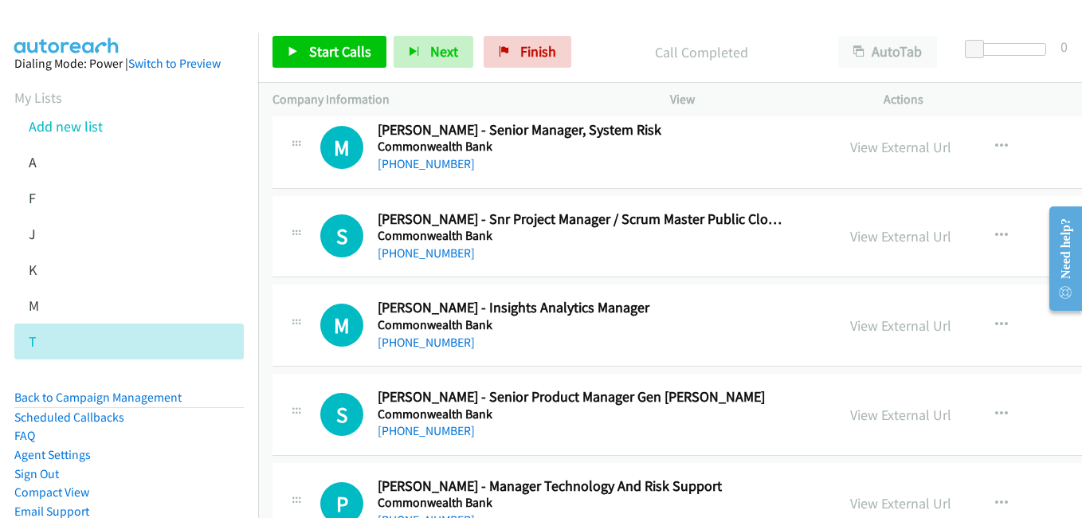
scroll to position [5656, 0]
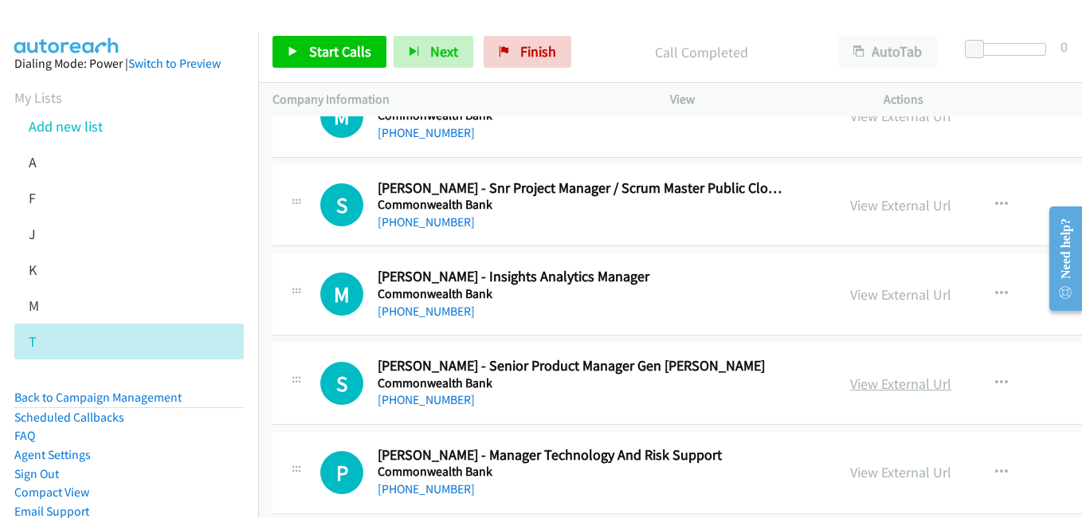
click at [850, 382] on link "View External Url" at bounding box center [900, 383] width 101 height 18
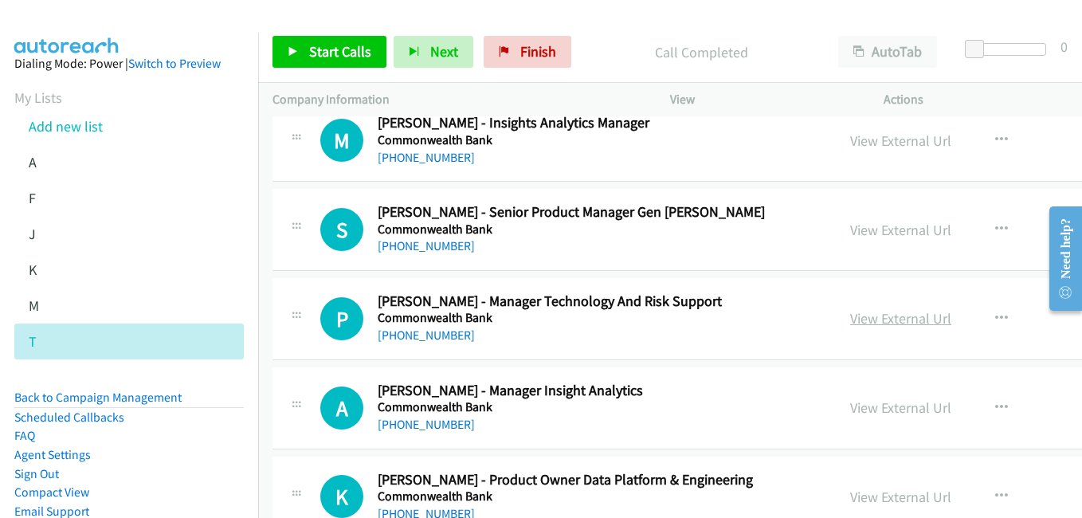
scroll to position [5815, 0]
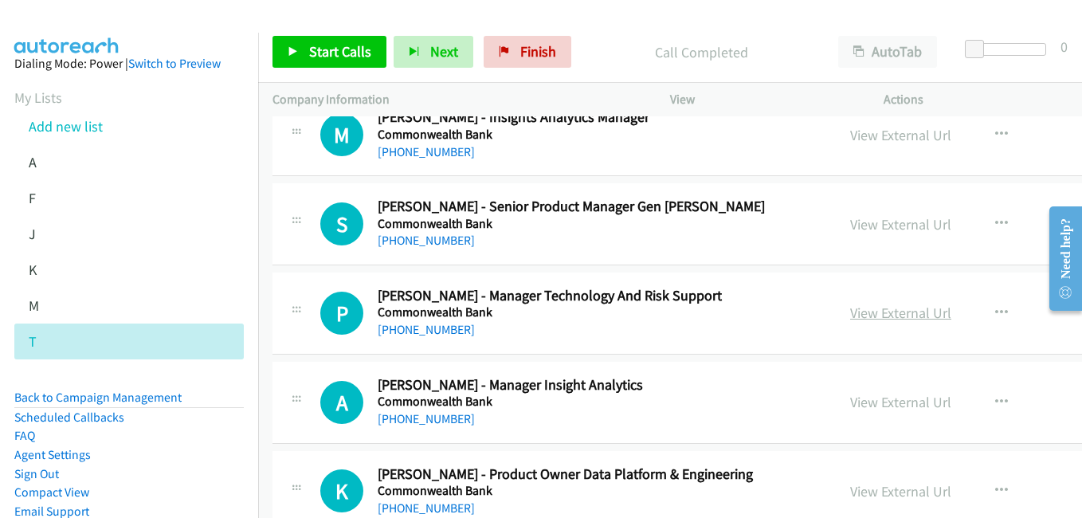
click at [850, 314] on link "View External Url" at bounding box center [900, 313] width 101 height 18
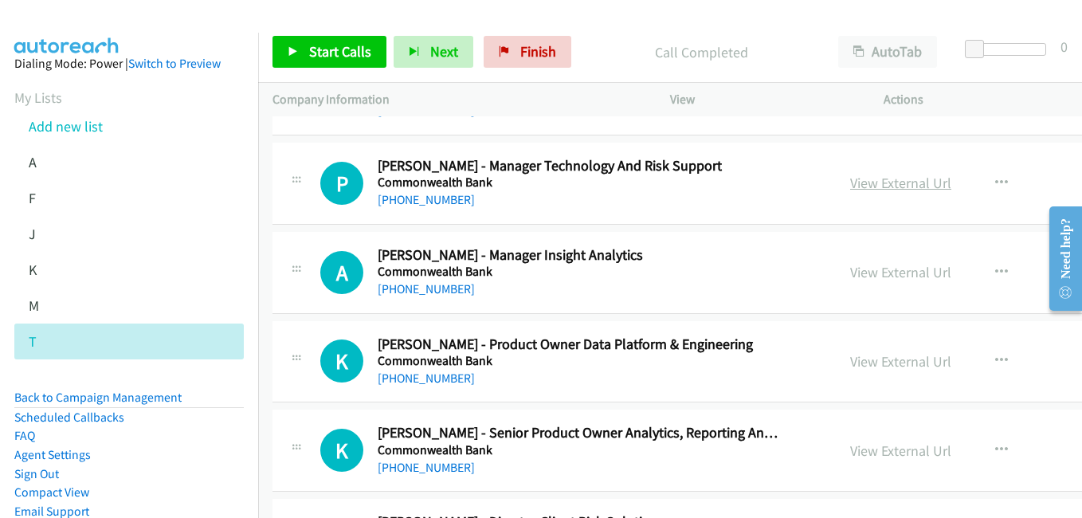
scroll to position [5975, 0]
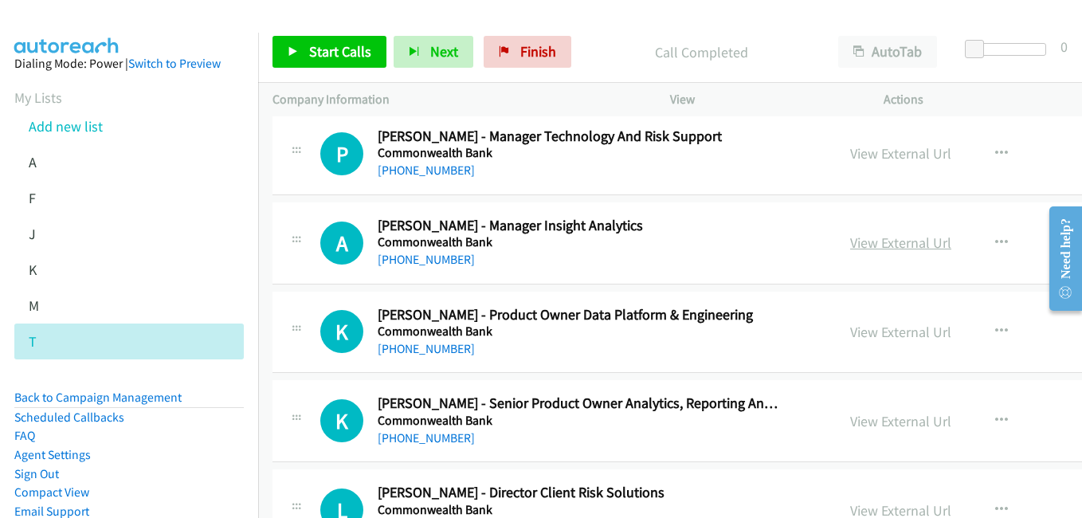
click at [850, 251] on link "View External Url" at bounding box center [900, 242] width 101 height 18
click at [850, 327] on link "View External Url" at bounding box center [900, 332] width 101 height 18
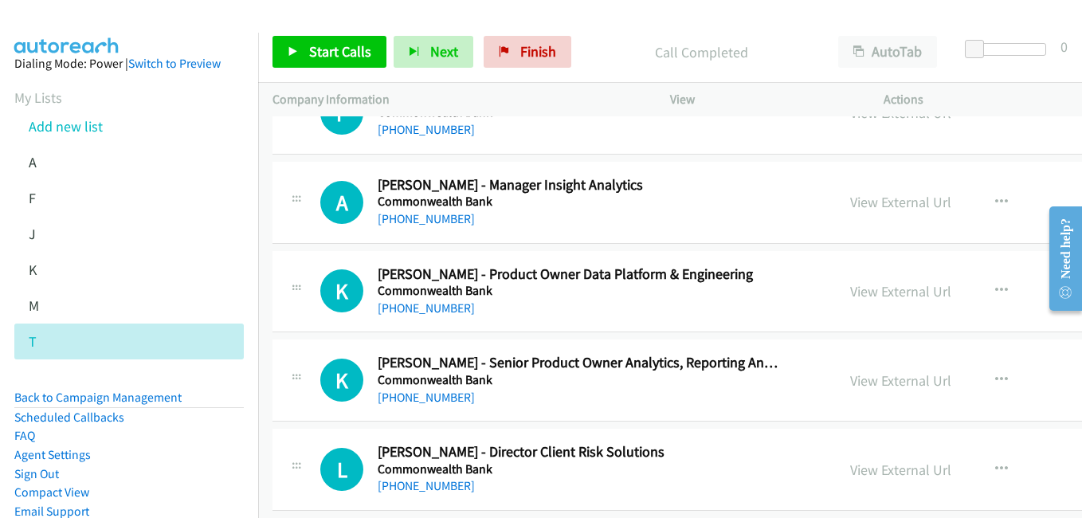
scroll to position [6054, 0]
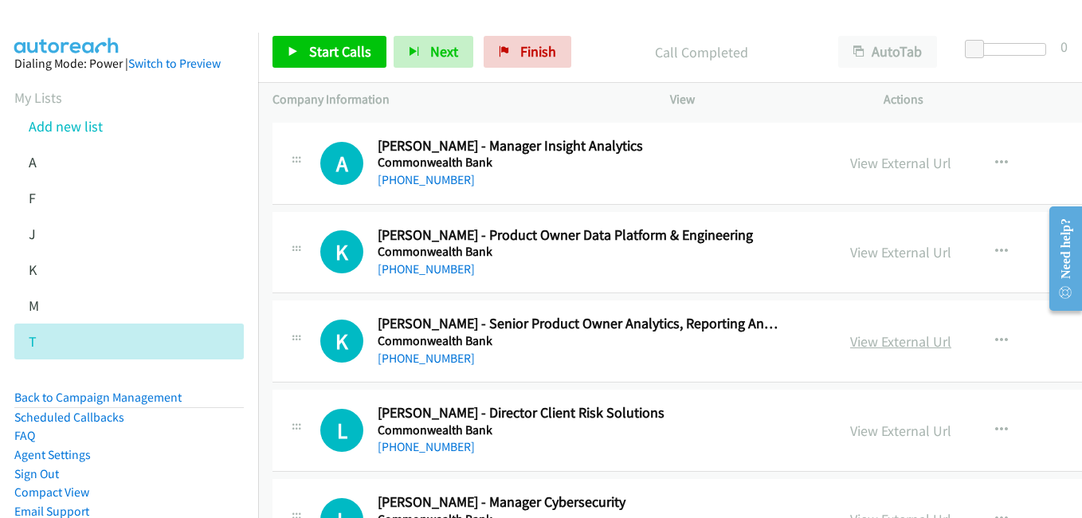
click at [850, 347] on link "View External Url" at bounding box center [900, 341] width 101 height 18
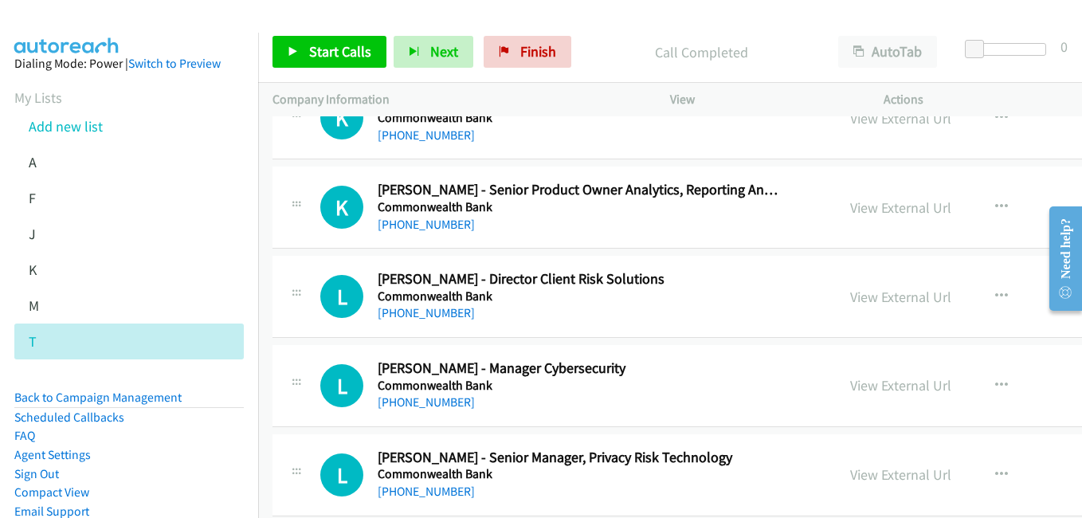
scroll to position [6214, 0]
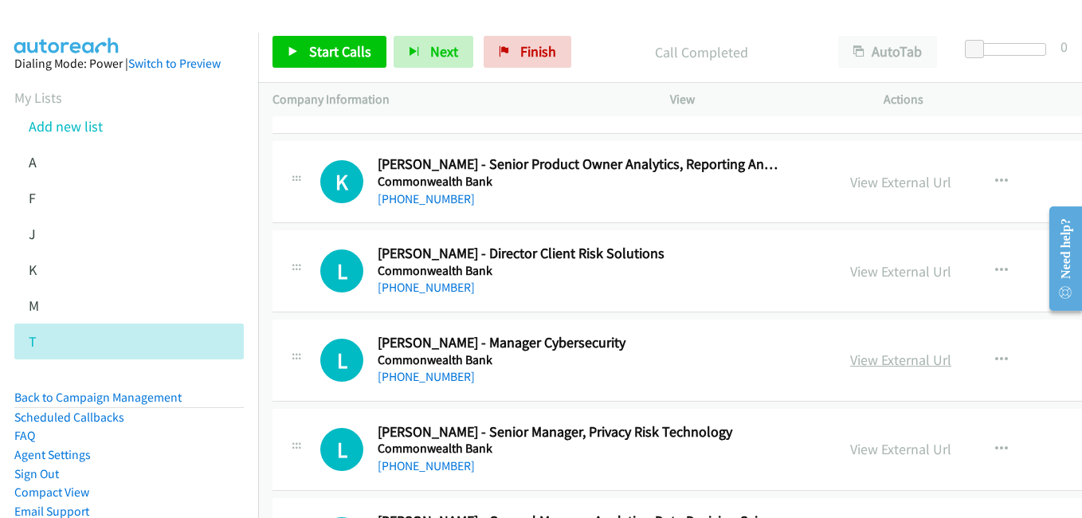
click at [850, 368] on link "View External Url" at bounding box center [900, 360] width 101 height 18
click at [850, 454] on link "View External Url" at bounding box center [900, 449] width 101 height 18
